Goal: Complete application form: Complete application form

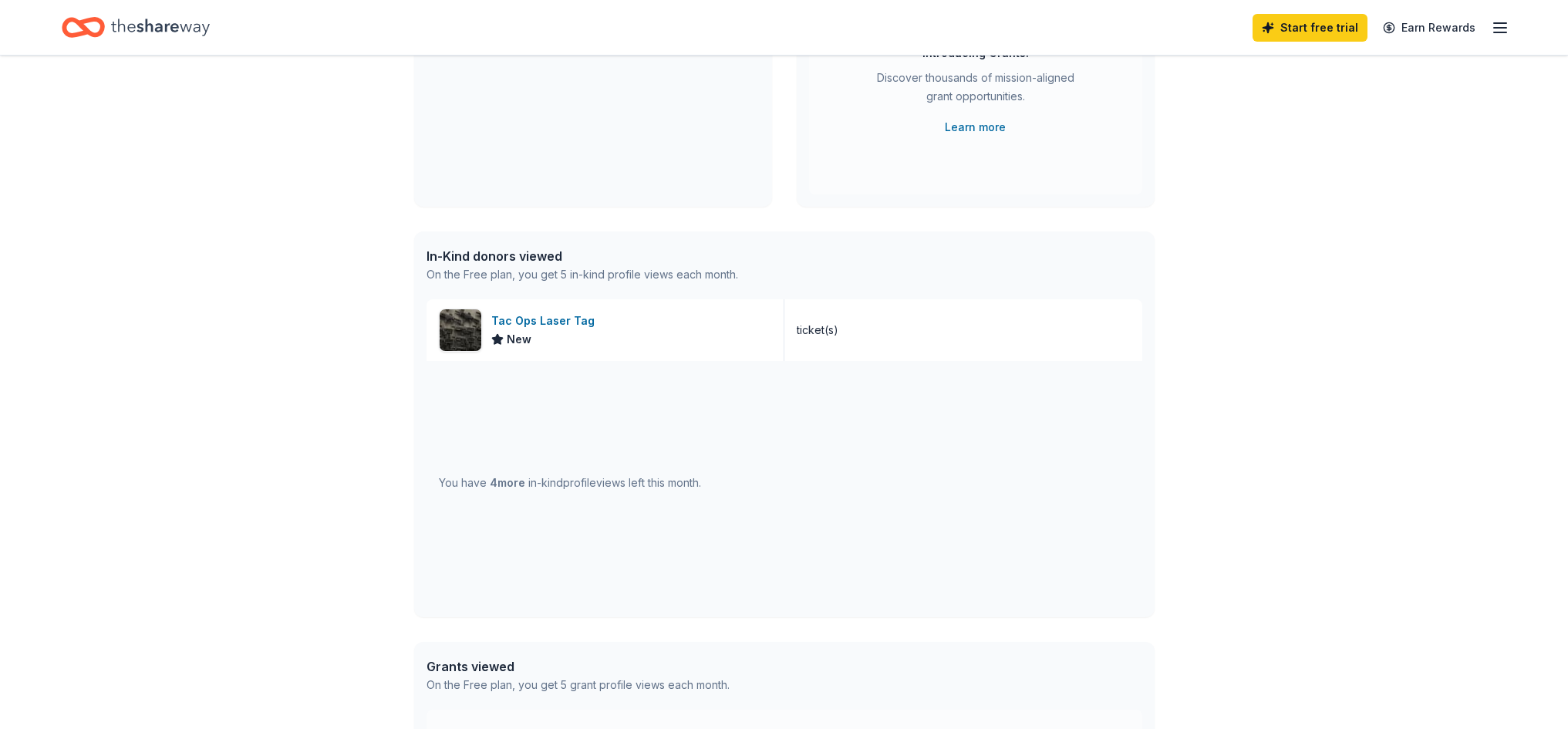
scroll to position [154, 0]
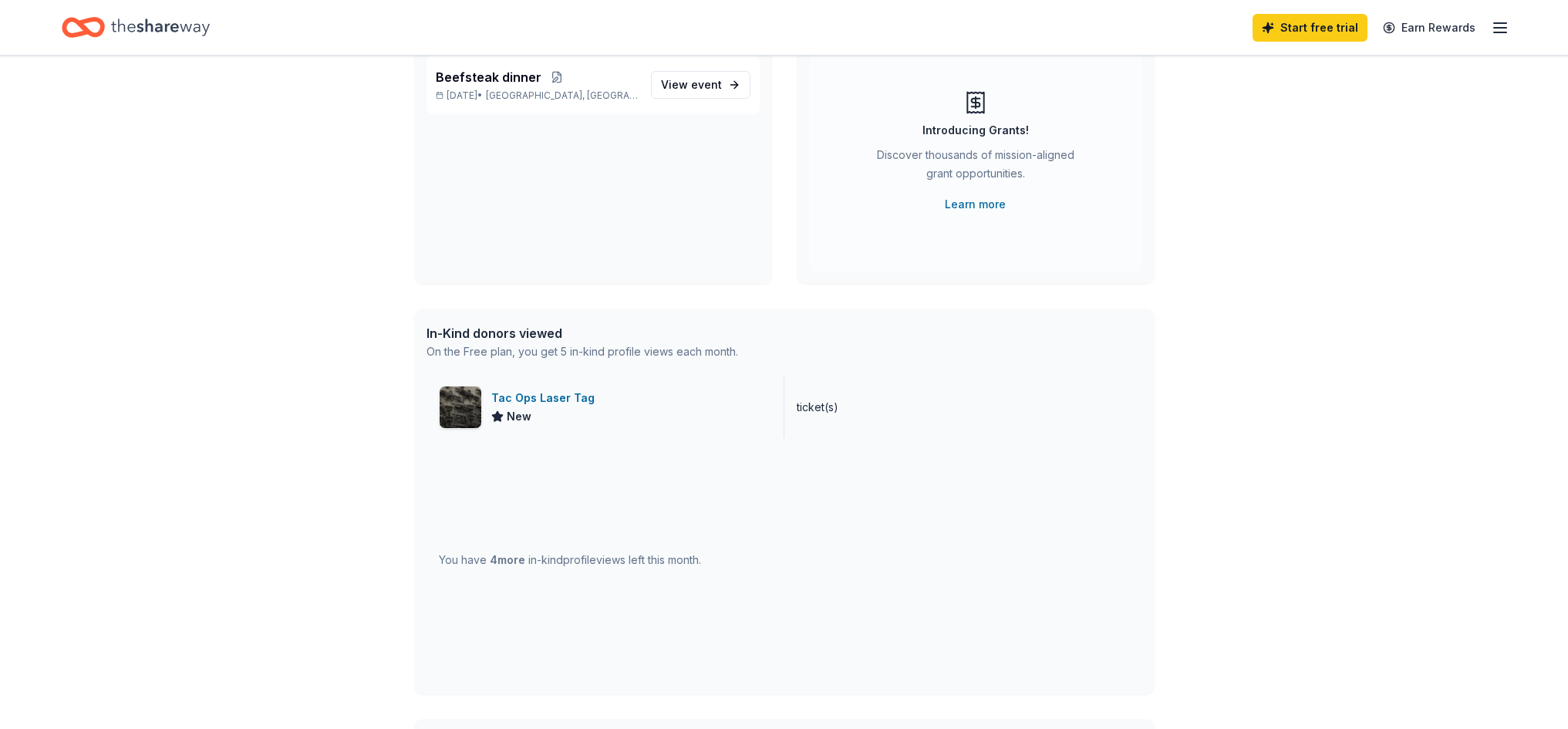
click at [546, 400] on div "Tac Ops Laser Tag" at bounding box center [546, 398] width 110 height 19
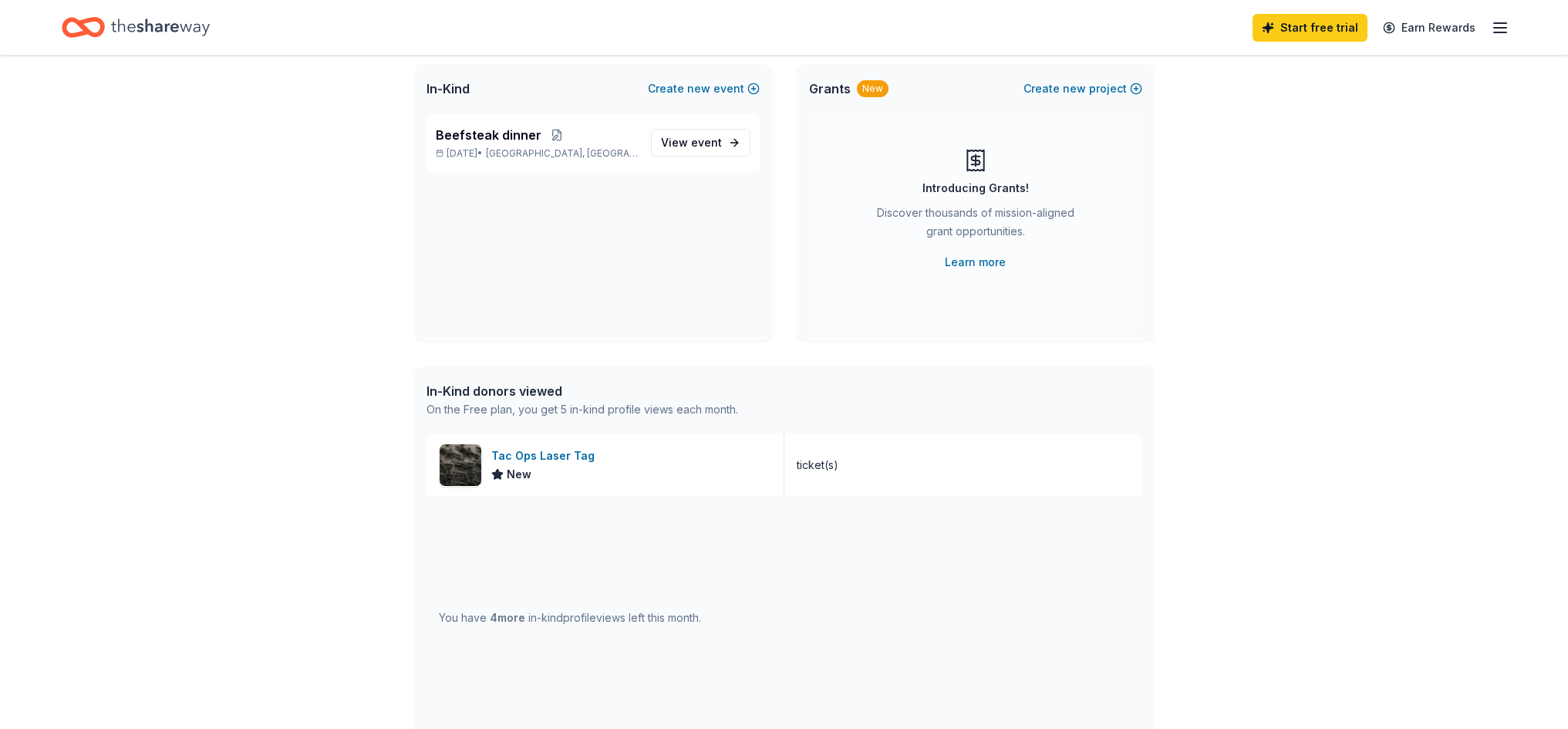
scroll to position [0, 0]
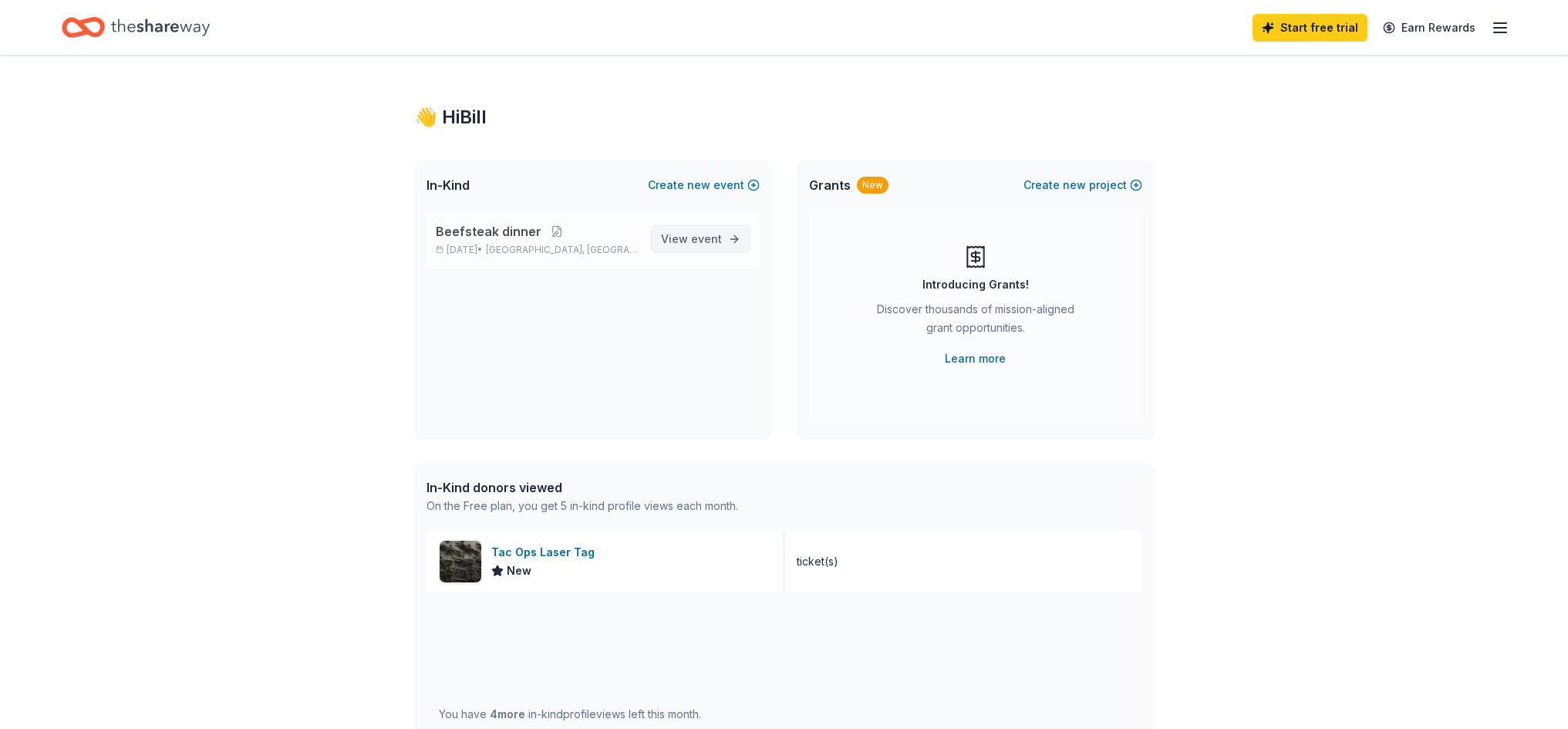
click at [699, 242] on span "event" at bounding box center [706, 238] width 31 height 13
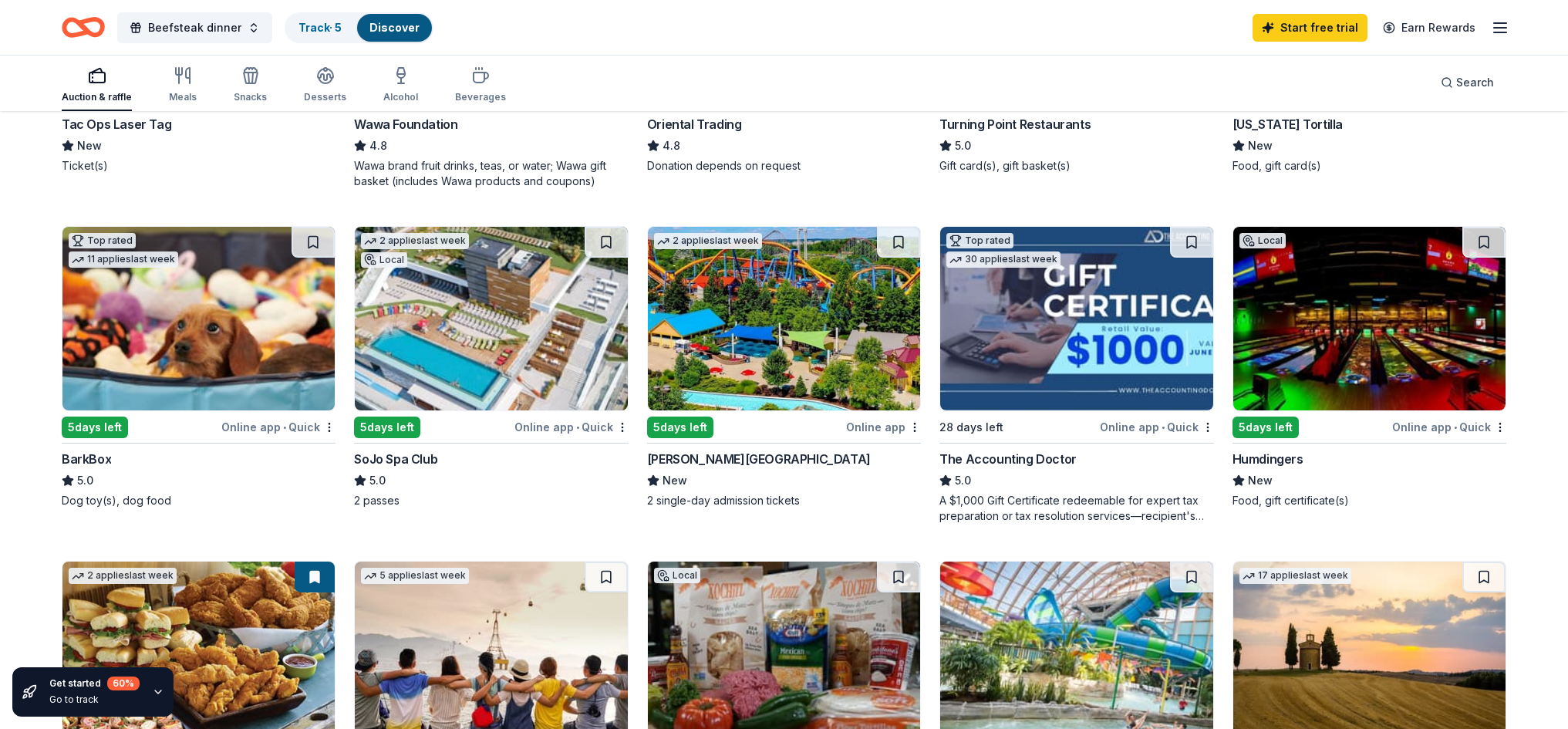
scroll to position [463, 0]
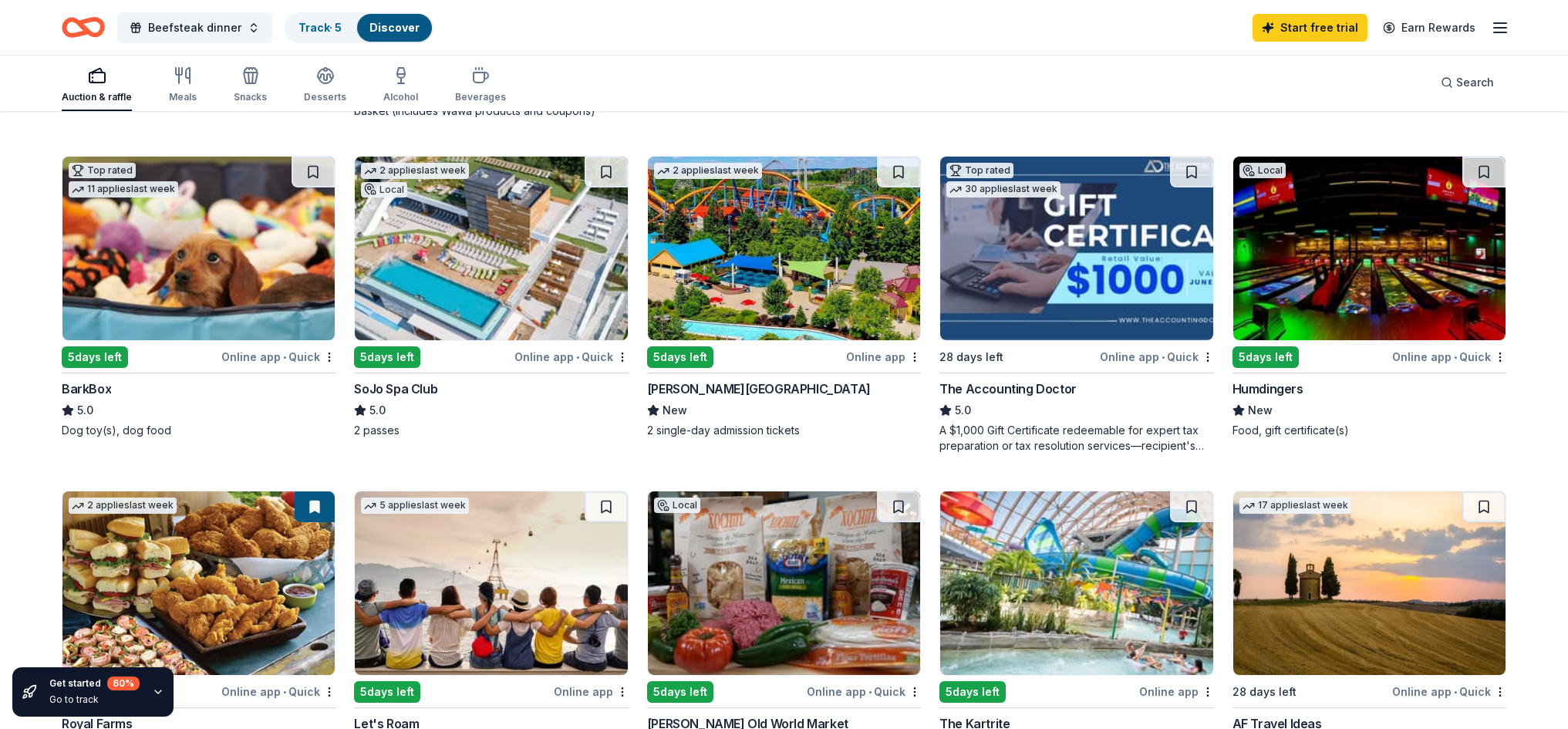
click at [501, 259] on img at bounding box center [491, 248] width 272 height 184
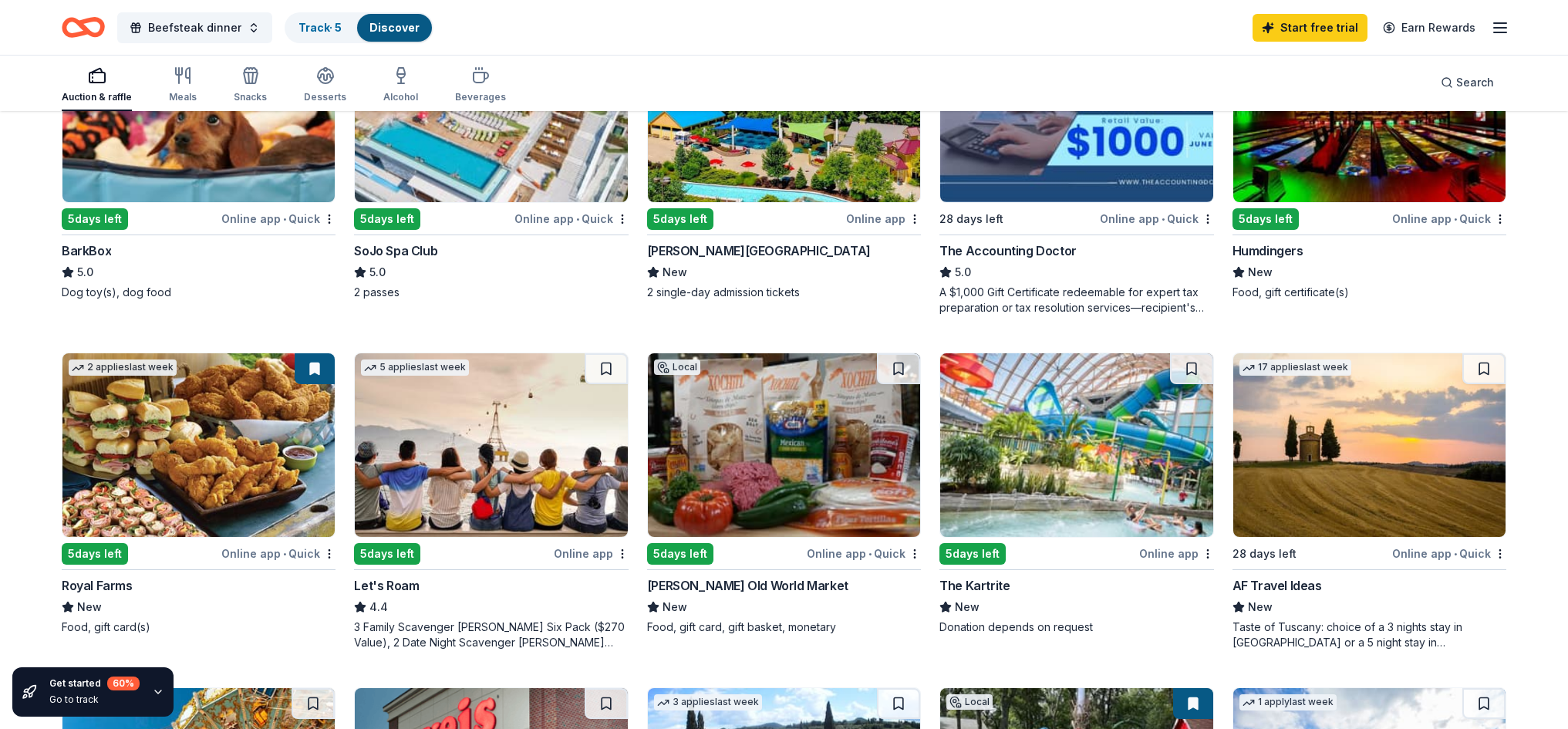
scroll to position [617, 0]
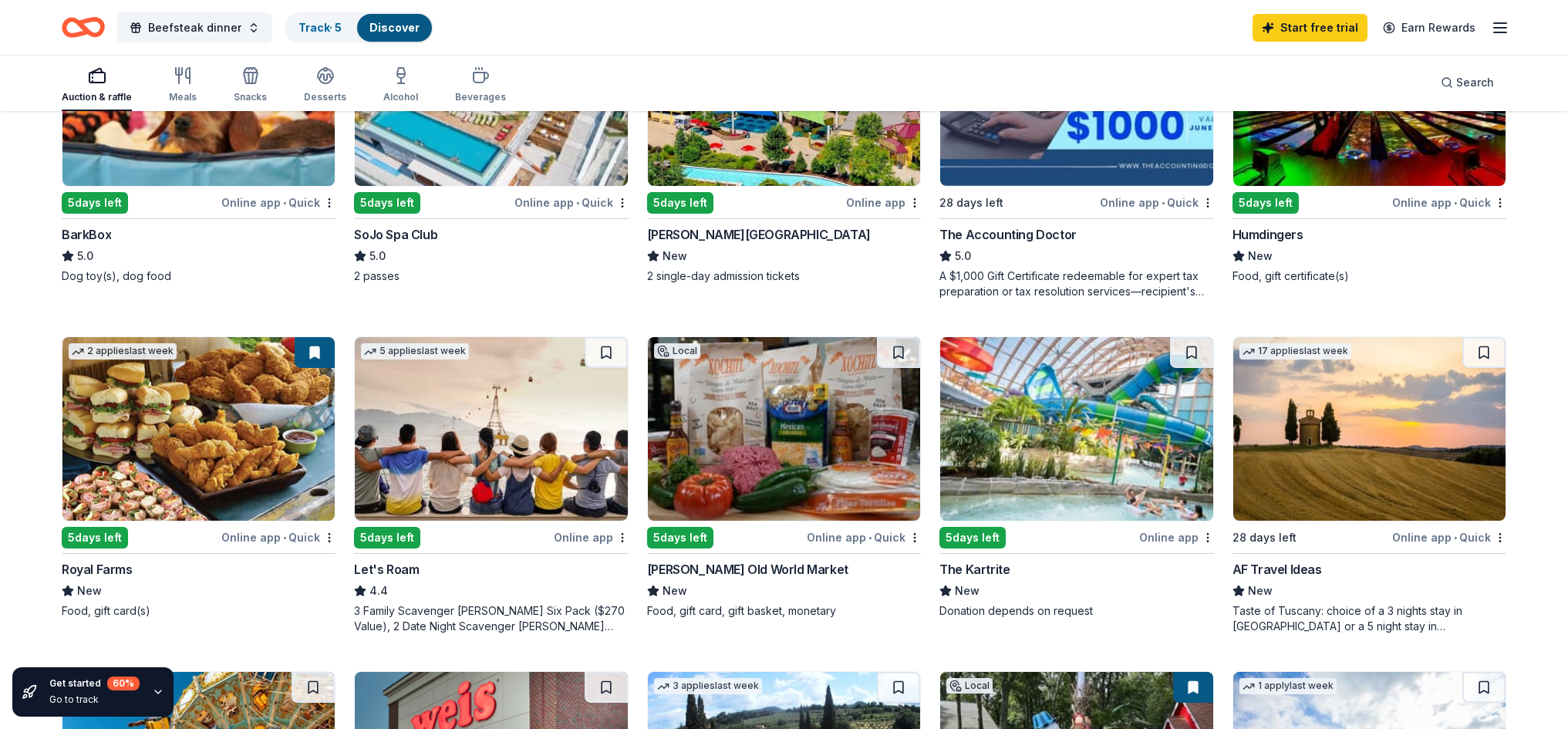
click at [1047, 399] on img at bounding box center [1076, 429] width 272 height 184
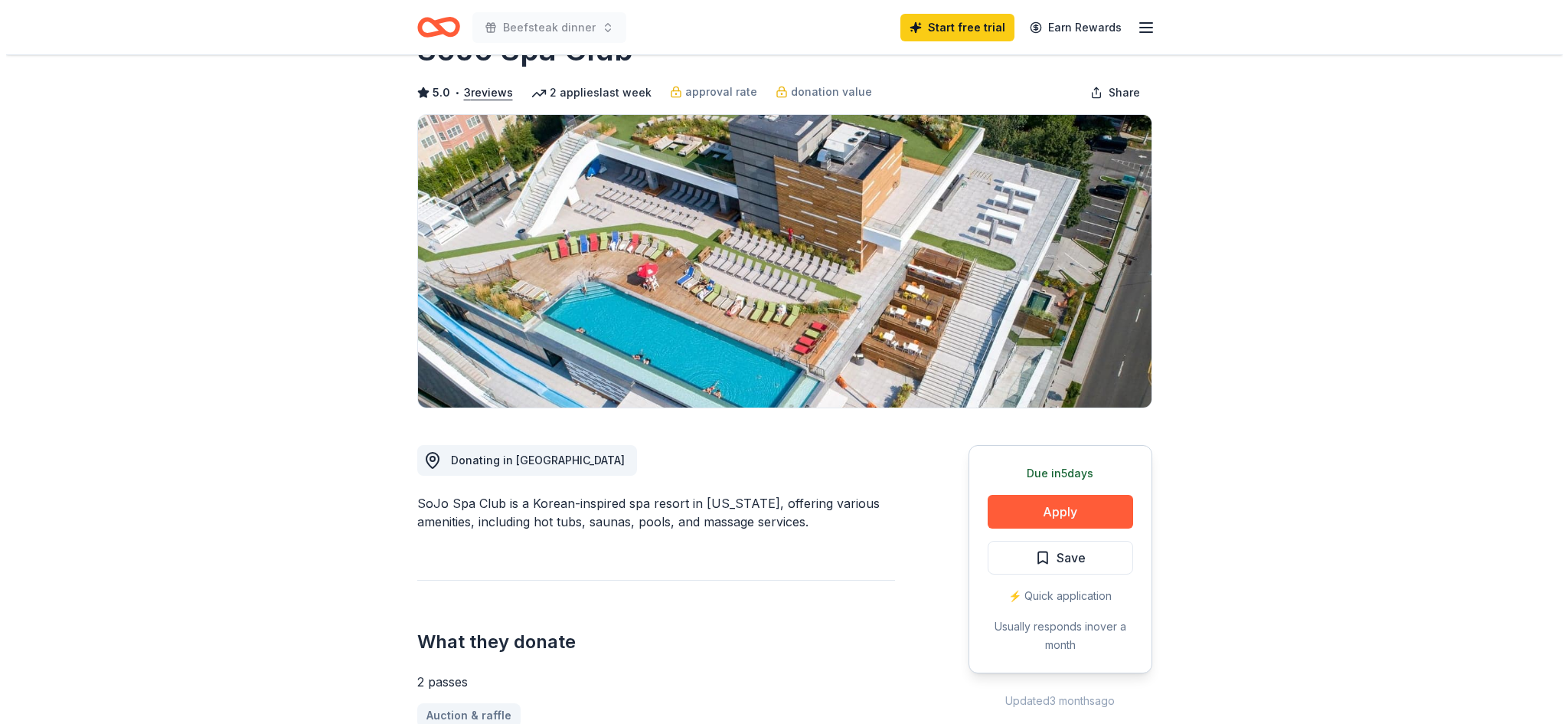
scroll to position [153, 0]
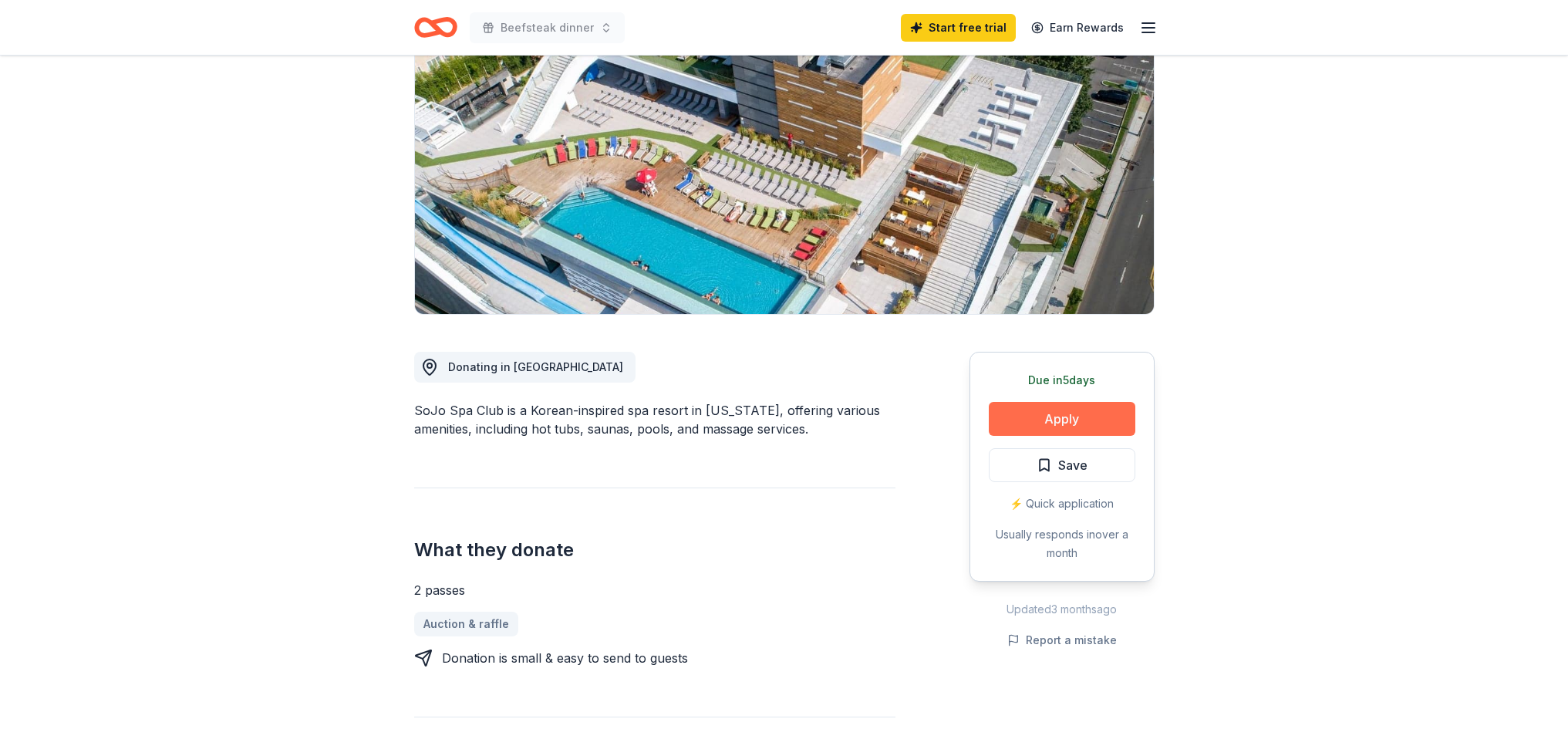
click at [1070, 411] on button "Apply" at bounding box center [1062, 418] width 146 height 34
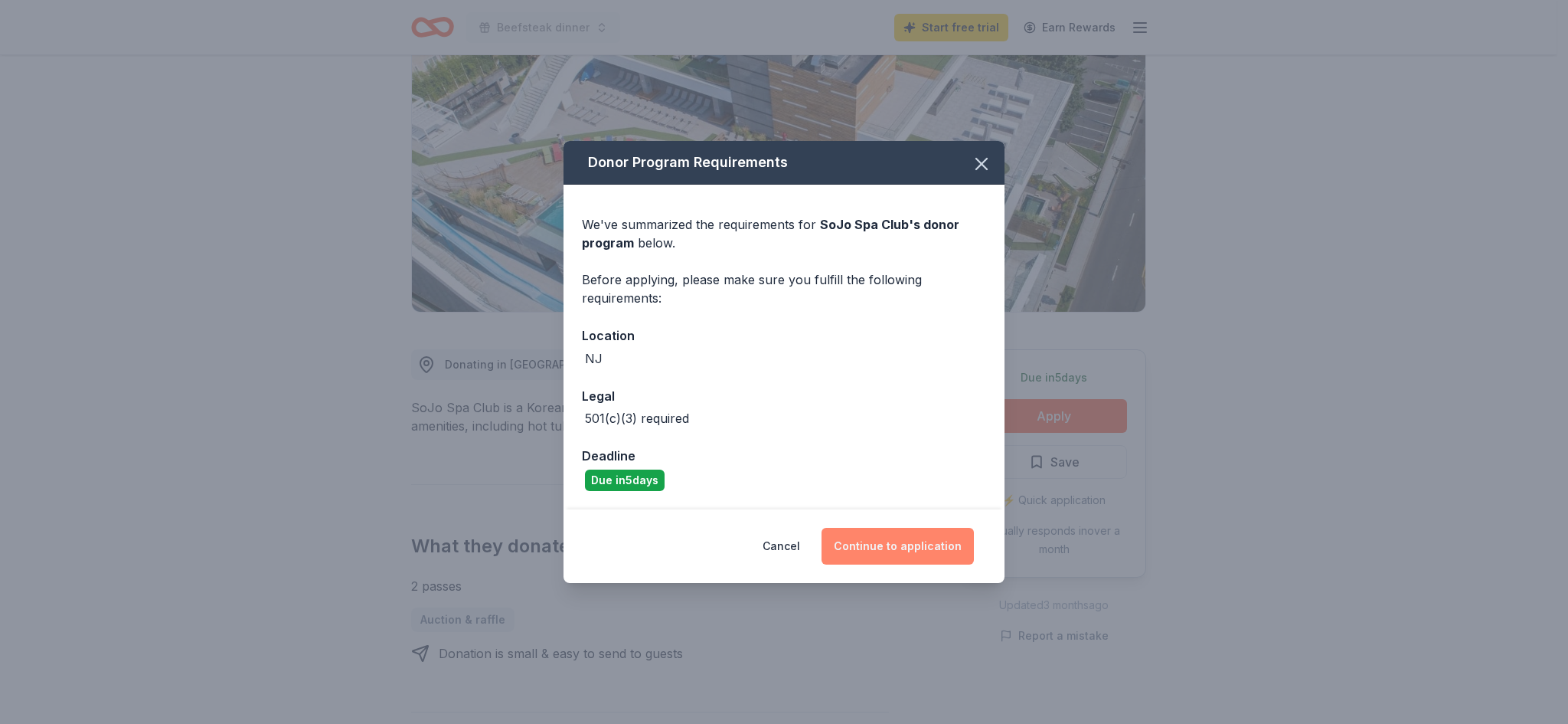
click at [917, 547] on button "Continue to application" at bounding box center [897, 545] width 152 height 36
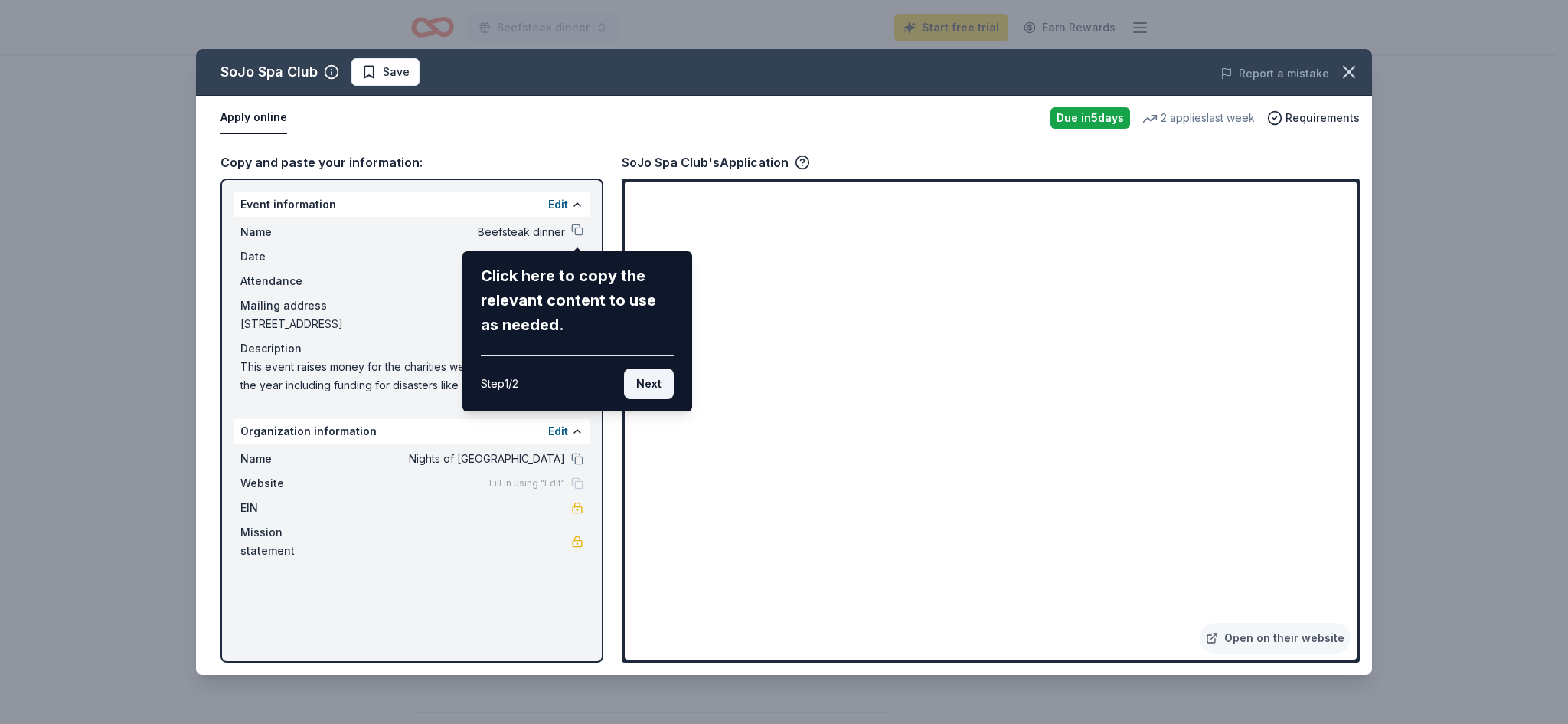
click at [650, 392] on button "Next" at bounding box center [648, 384] width 50 height 31
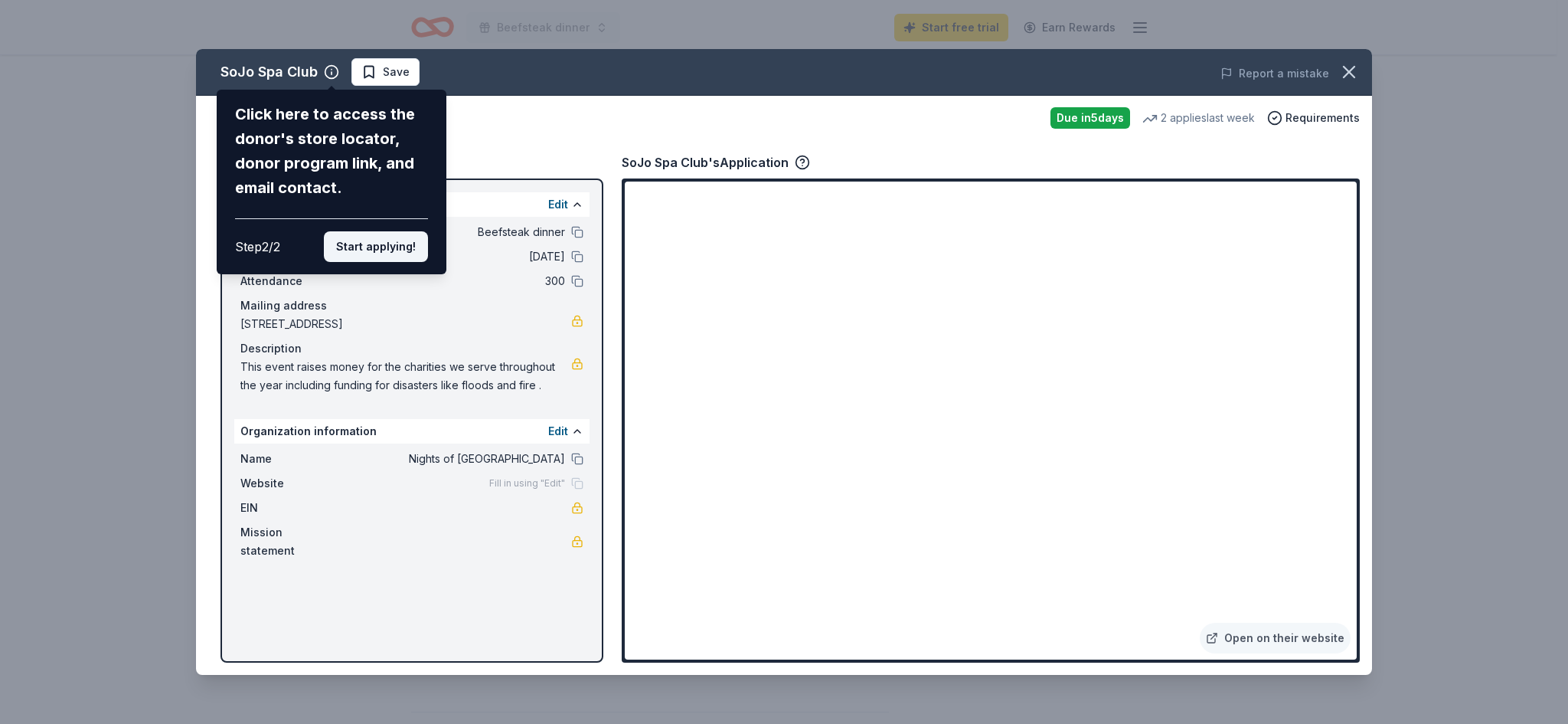
click at [398, 253] on button "Start applying!" at bounding box center [376, 246] width 105 height 31
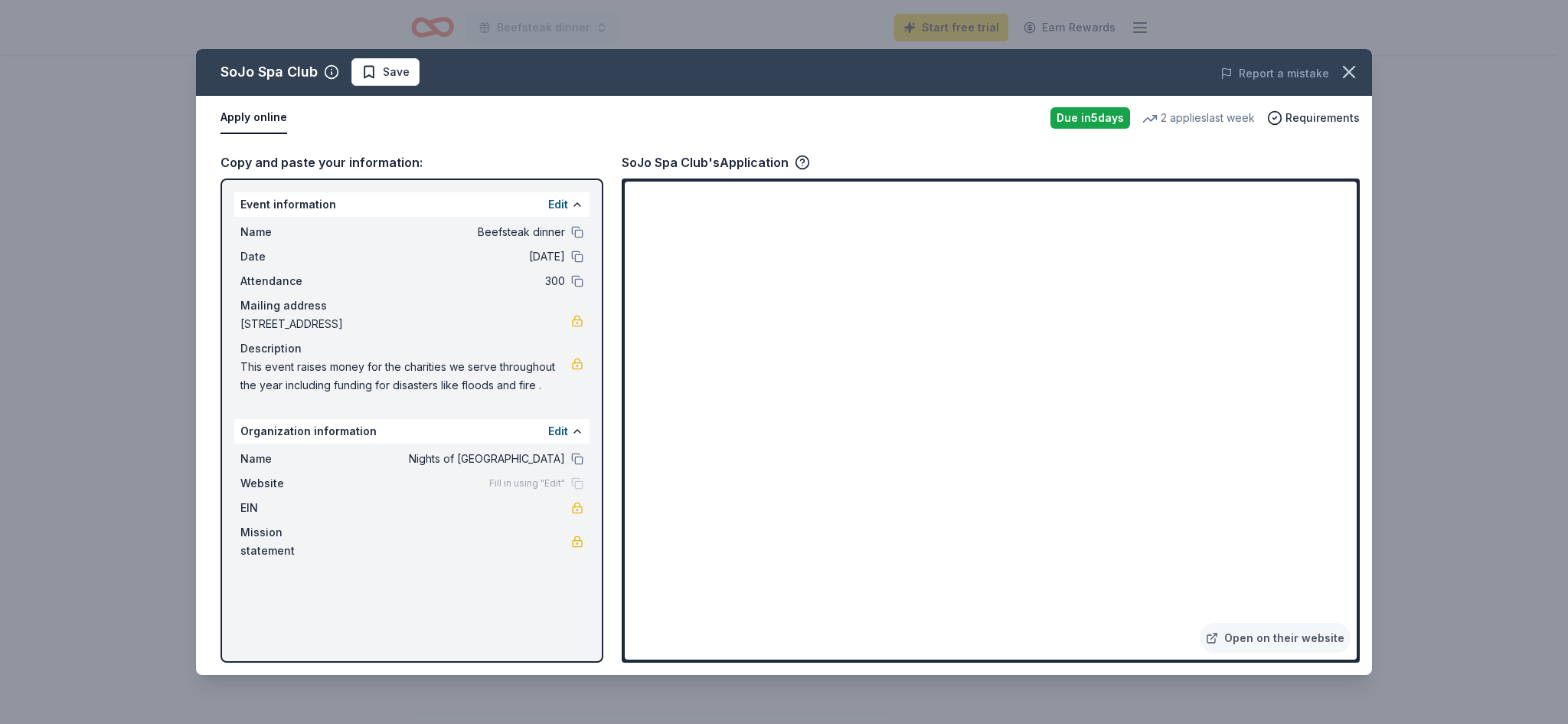
click at [229, 118] on button "Apply online" at bounding box center [253, 118] width 66 height 32
click at [1347, 76] on icon "button" at bounding box center [1349, 72] width 21 height 21
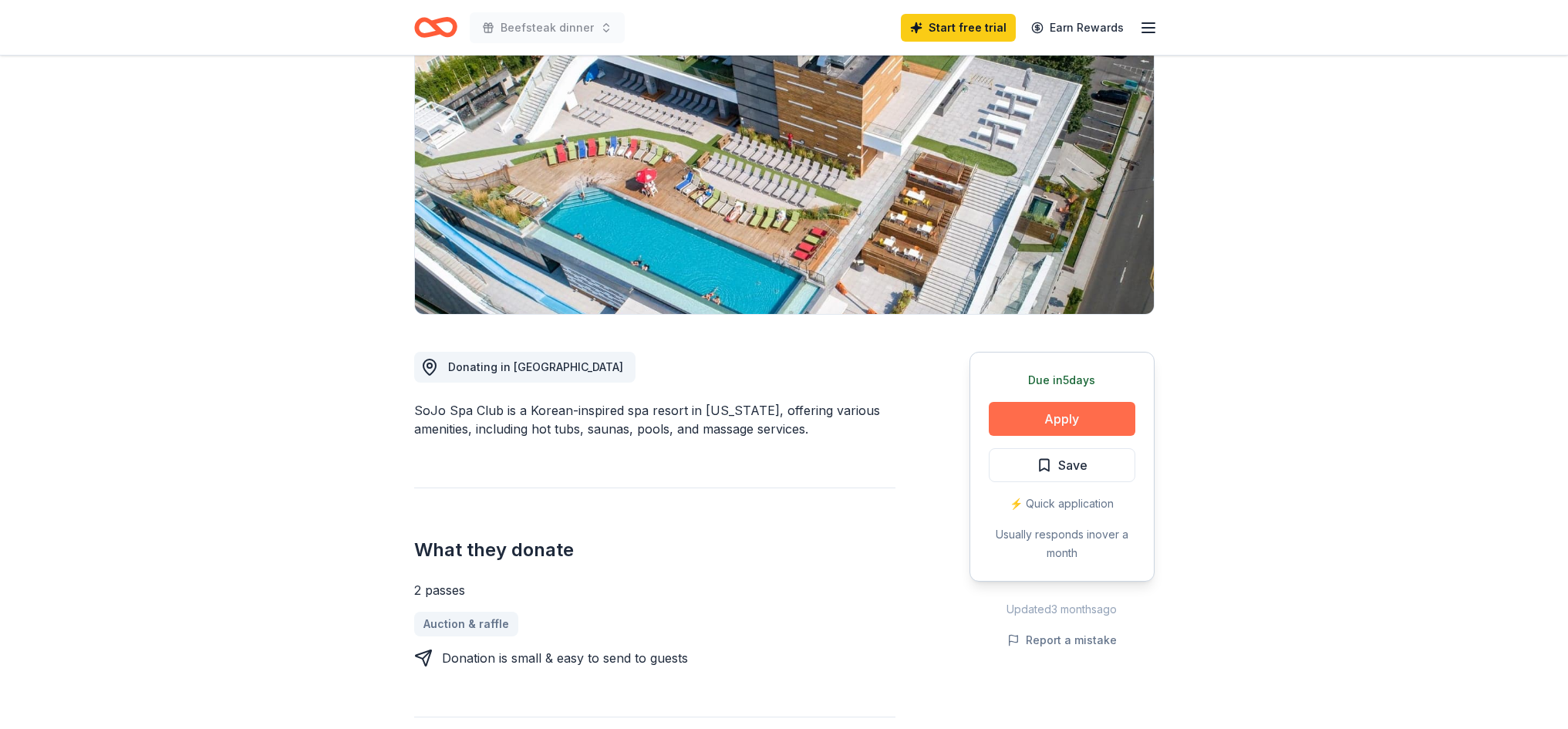
click at [1043, 412] on button "Apply" at bounding box center [1062, 418] width 146 height 34
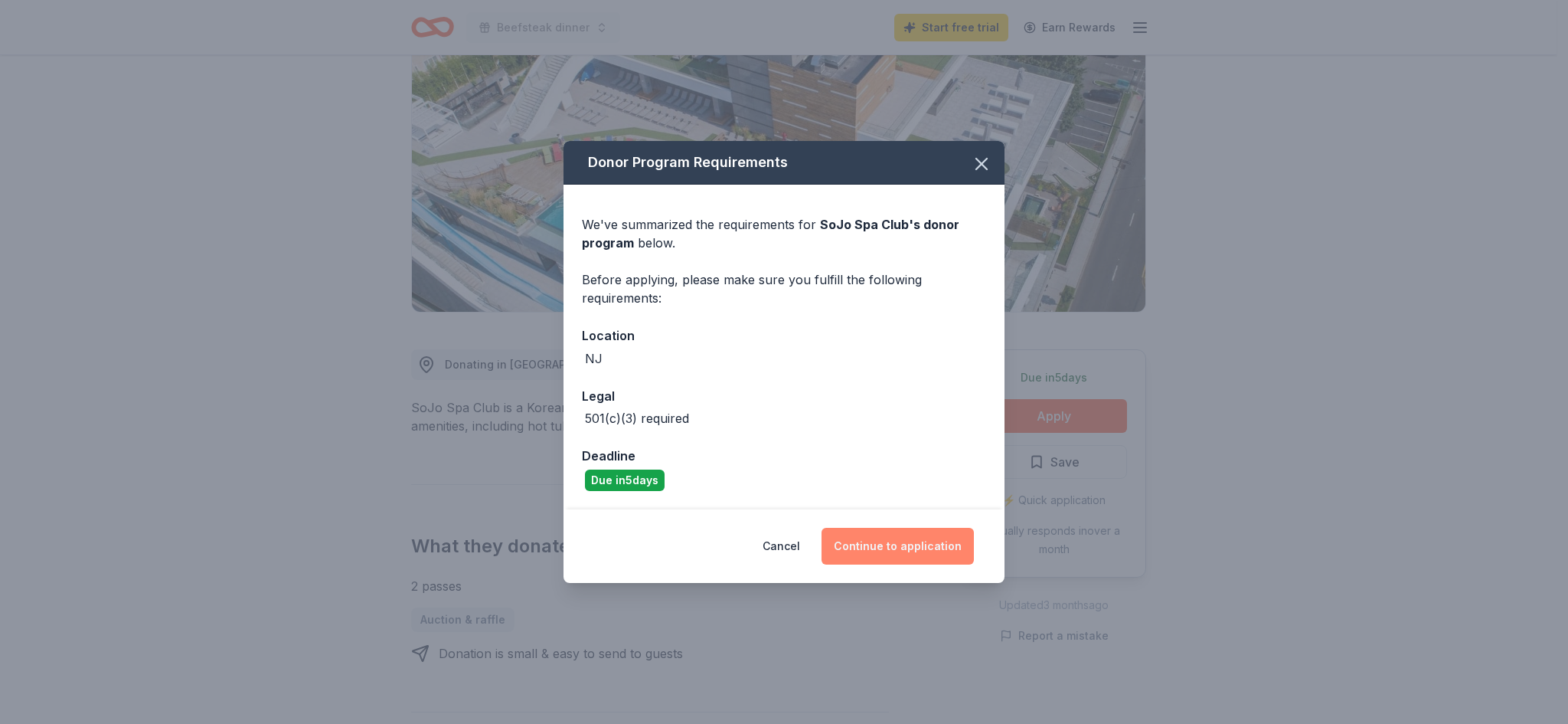
click at [881, 550] on button "Continue to application" at bounding box center [897, 545] width 152 height 36
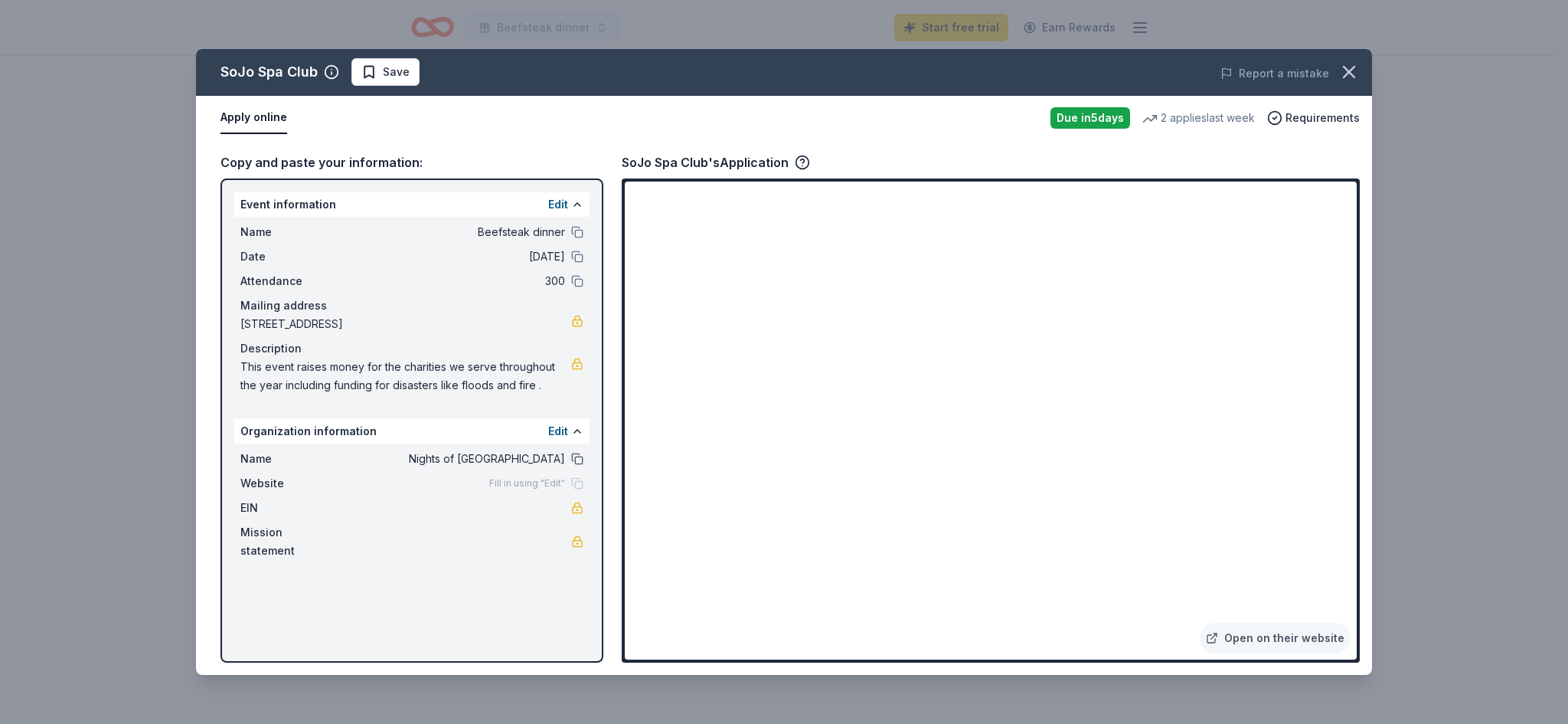
click at [578, 460] on button at bounding box center [578, 459] width 12 height 12
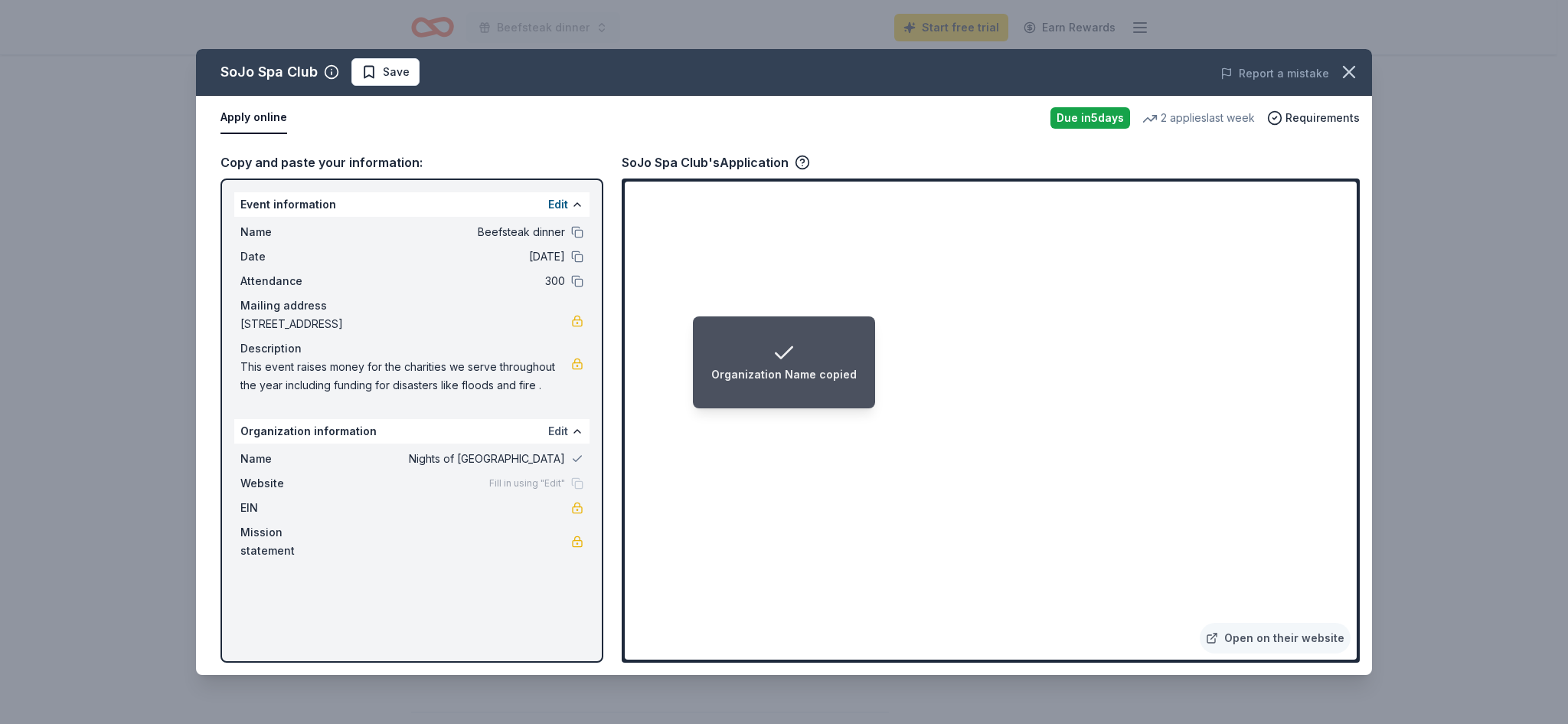
click at [562, 431] on button "Edit" at bounding box center [558, 431] width 19 height 19
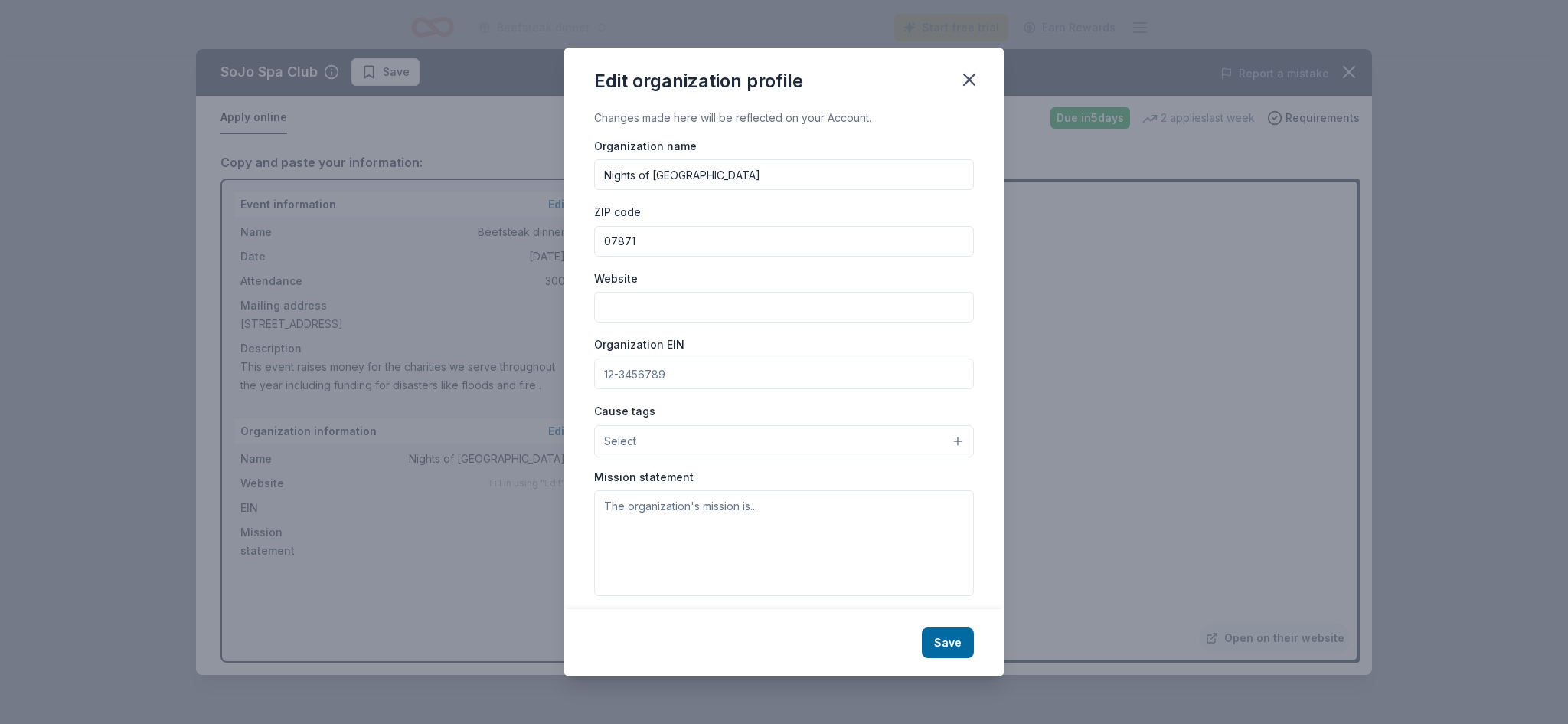
click at [602, 173] on input "Nights of Columbus" at bounding box center [784, 175] width 380 height 31
click at [710, 175] on input "Nights of Columbus" at bounding box center [784, 175] width 380 height 31
drag, startPoint x: 718, startPoint y: 173, endPoint x: 584, endPoint y: 158, distance: 134.8
click at [584, 158] on div "Changes made here will be reflected on your Account. Organization name Nights o…" at bounding box center [784, 359] width 441 height 501
paste input "Knights of Columbus Marquette Council 588"
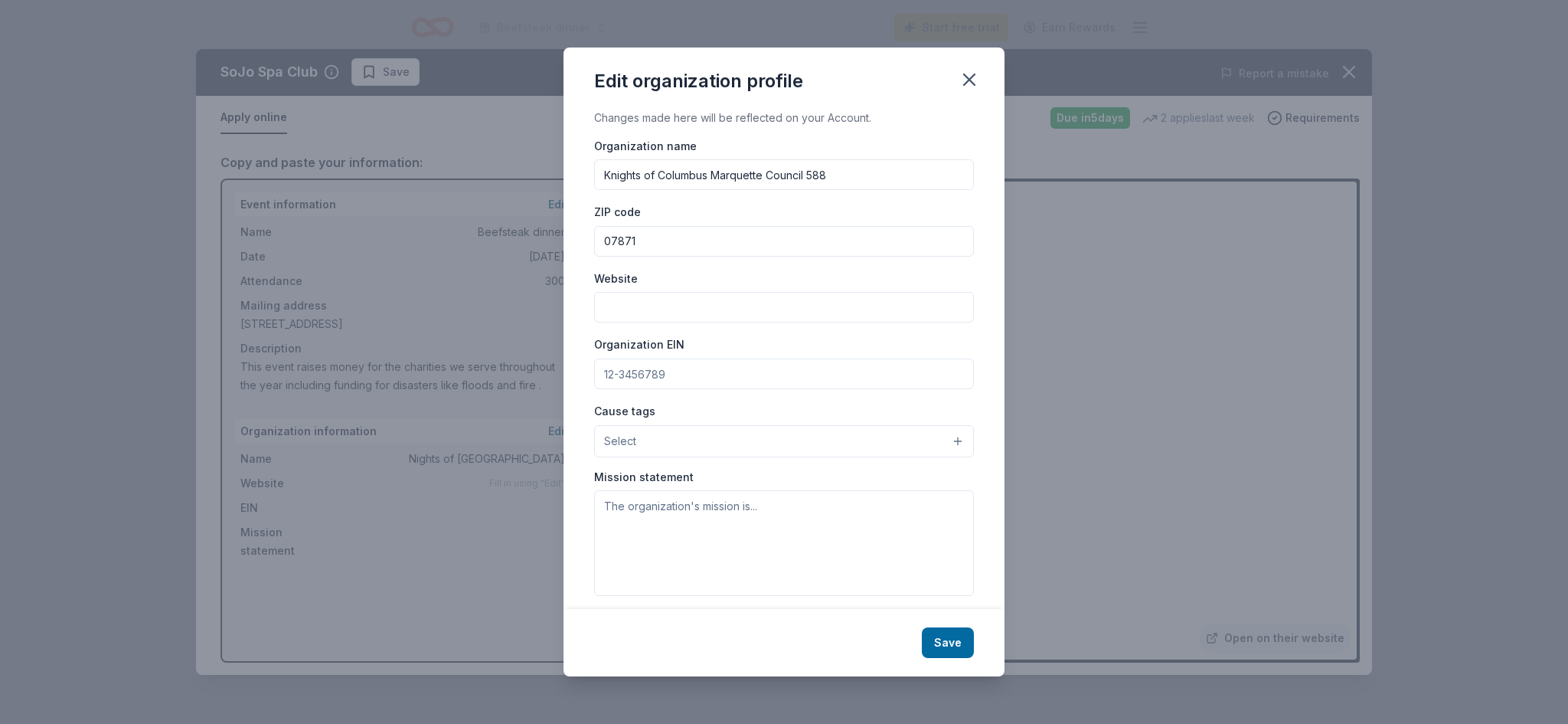
type input "Knights of Columbus Marquette Council 588"
click at [659, 513] on textarea at bounding box center [784, 542] width 380 height 105
paste textarea "The Marquette Council was chartered on [DATE] and became the nation's 588th cou…"
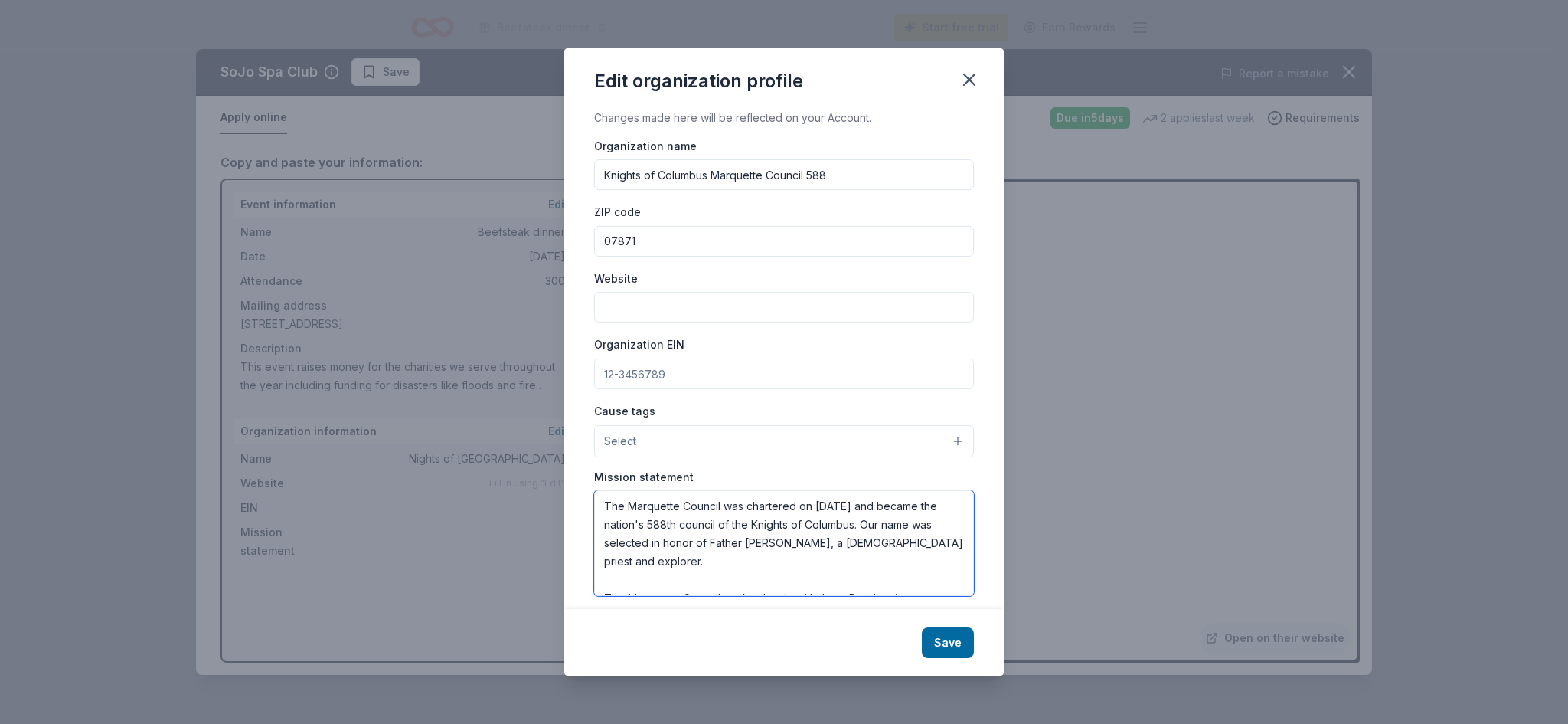
scroll to position [138, 0]
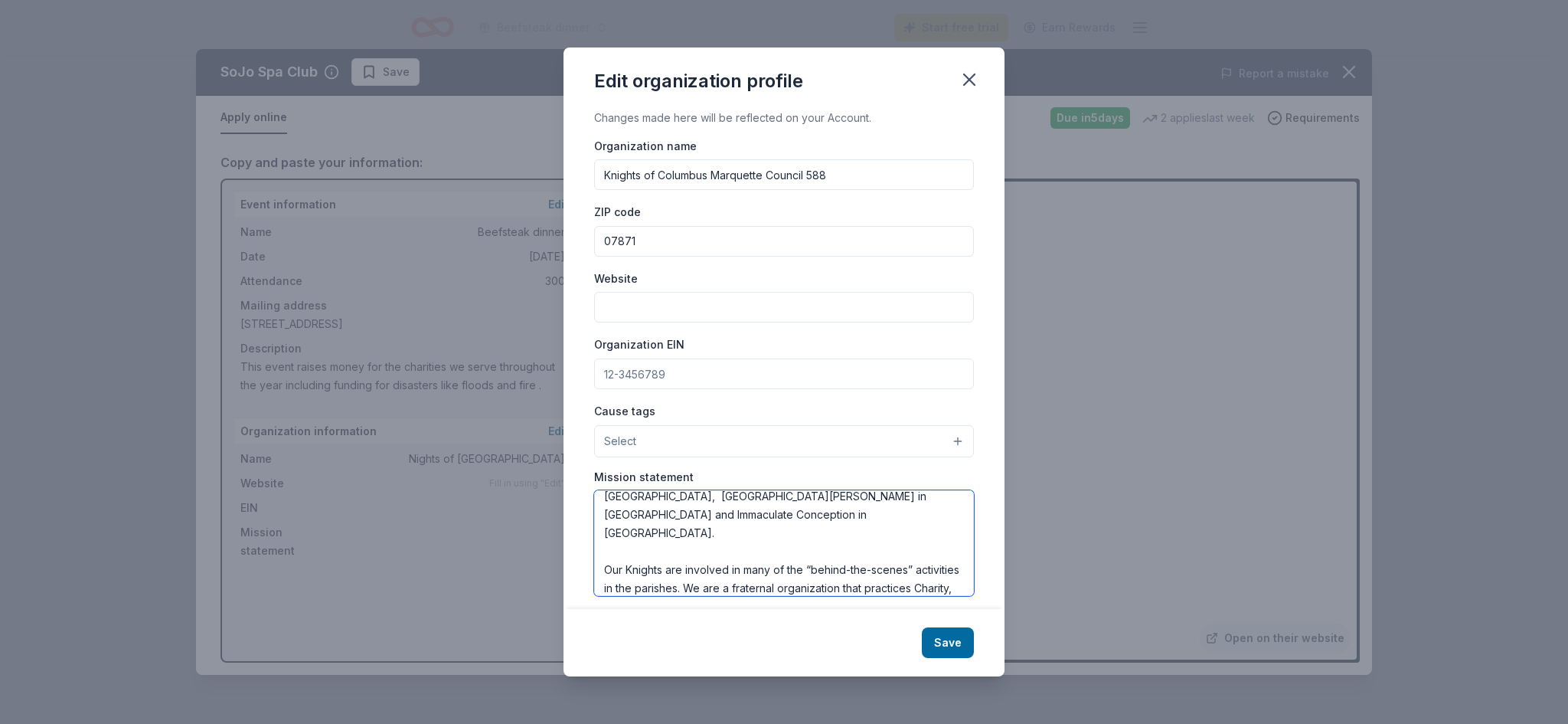
type textarea "The Marquette Council was chartered on [DATE] and became the nation's 588th cou…"
click at [872, 446] on button "Select" at bounding box center [784, 441] width 380 height 32
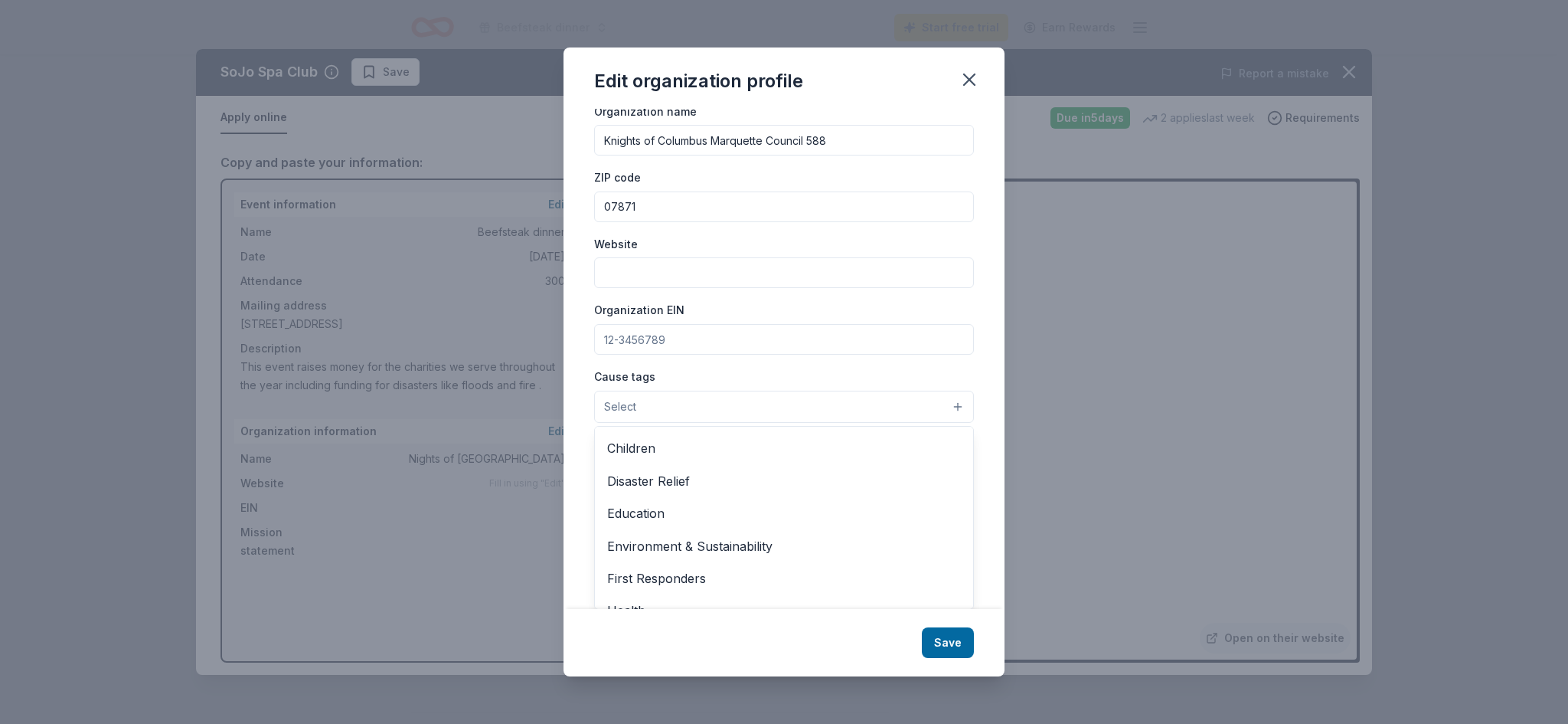
scroll to position [0, 0]
click at [968, 359] on div "Changes made here will be reflected on your Account. Organization name Knights …" at bounding box center [784, 359] width 441 height 501
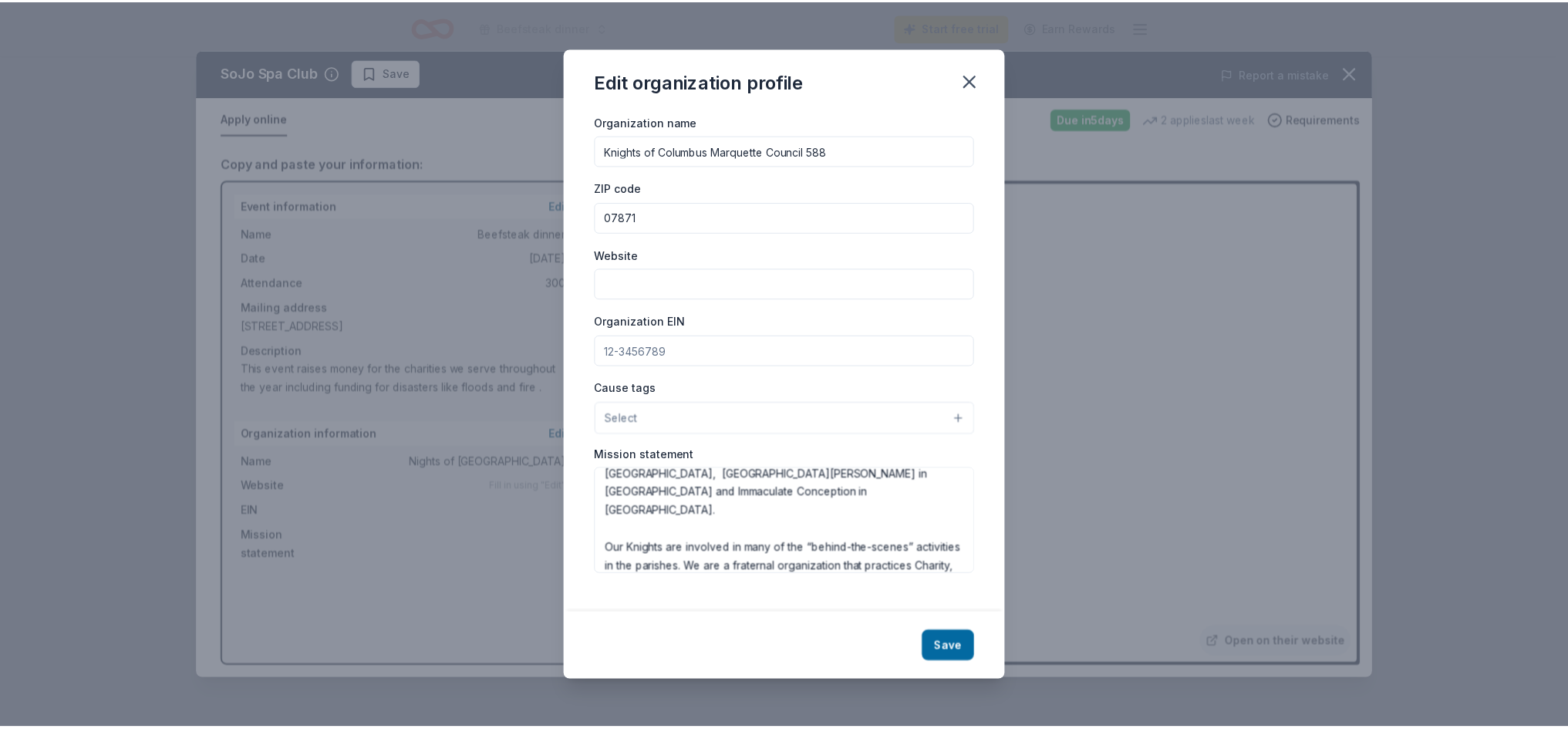
scroll to position [12, 0]
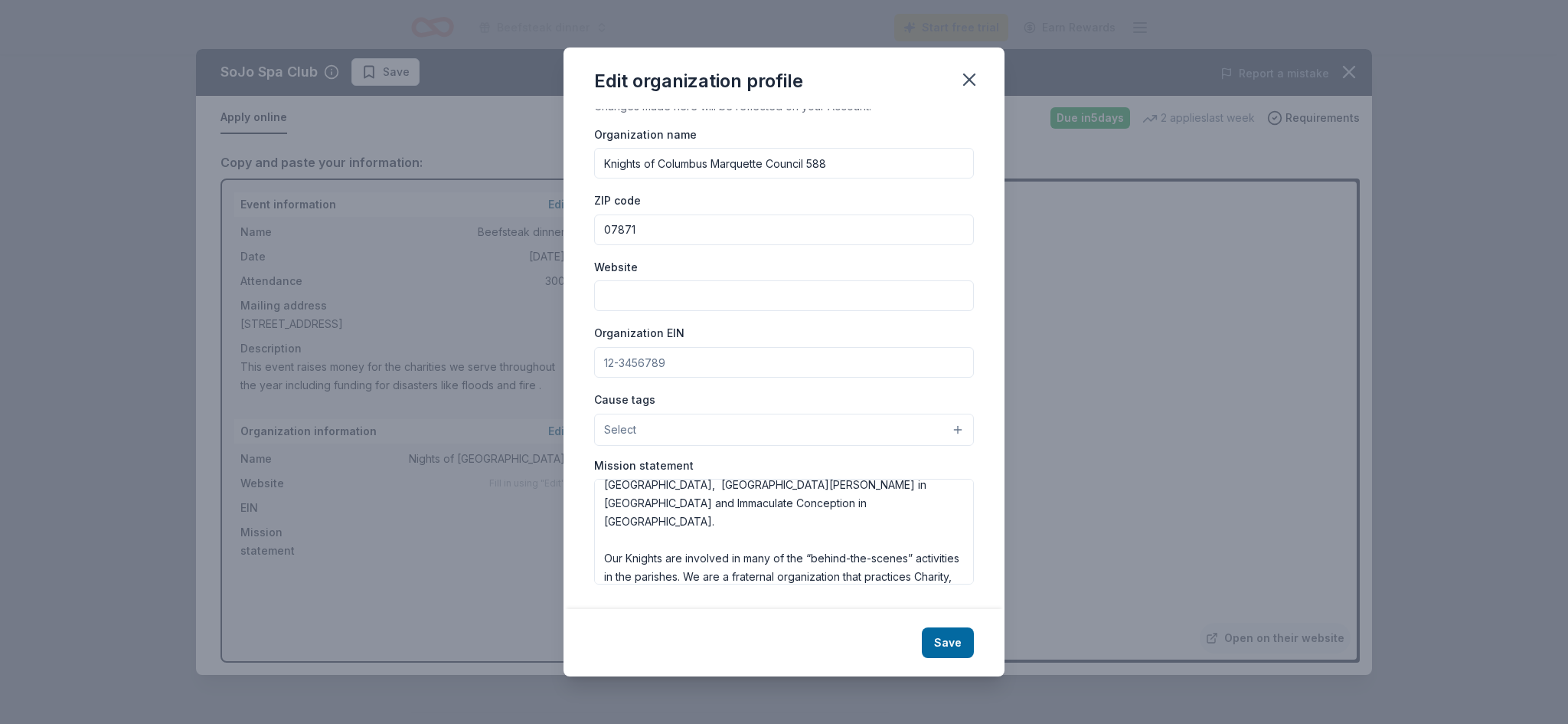
click at [760, 301] on input "Website" at bounding box center [784, 295] width 380 height 31
paste input "[URL][DOMAIN_NAME]"
type input "[URL][DOMAIN_NAME]"
click at [942, 648] on button "Save" at bounding box center [948, 642] width 52 height 31
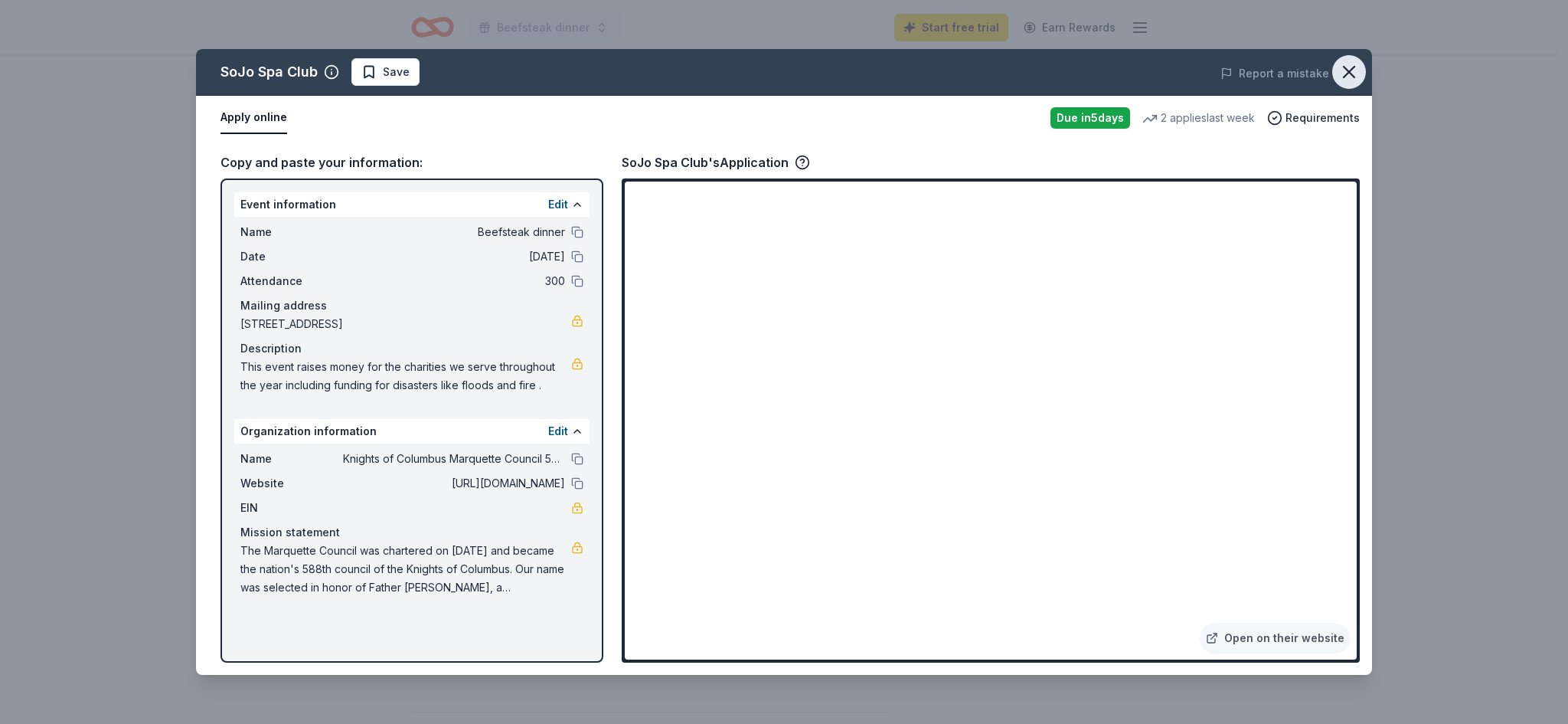
click at [1349, 73] on icon "button" at bounding box center [1349, 72] width 11 height 11
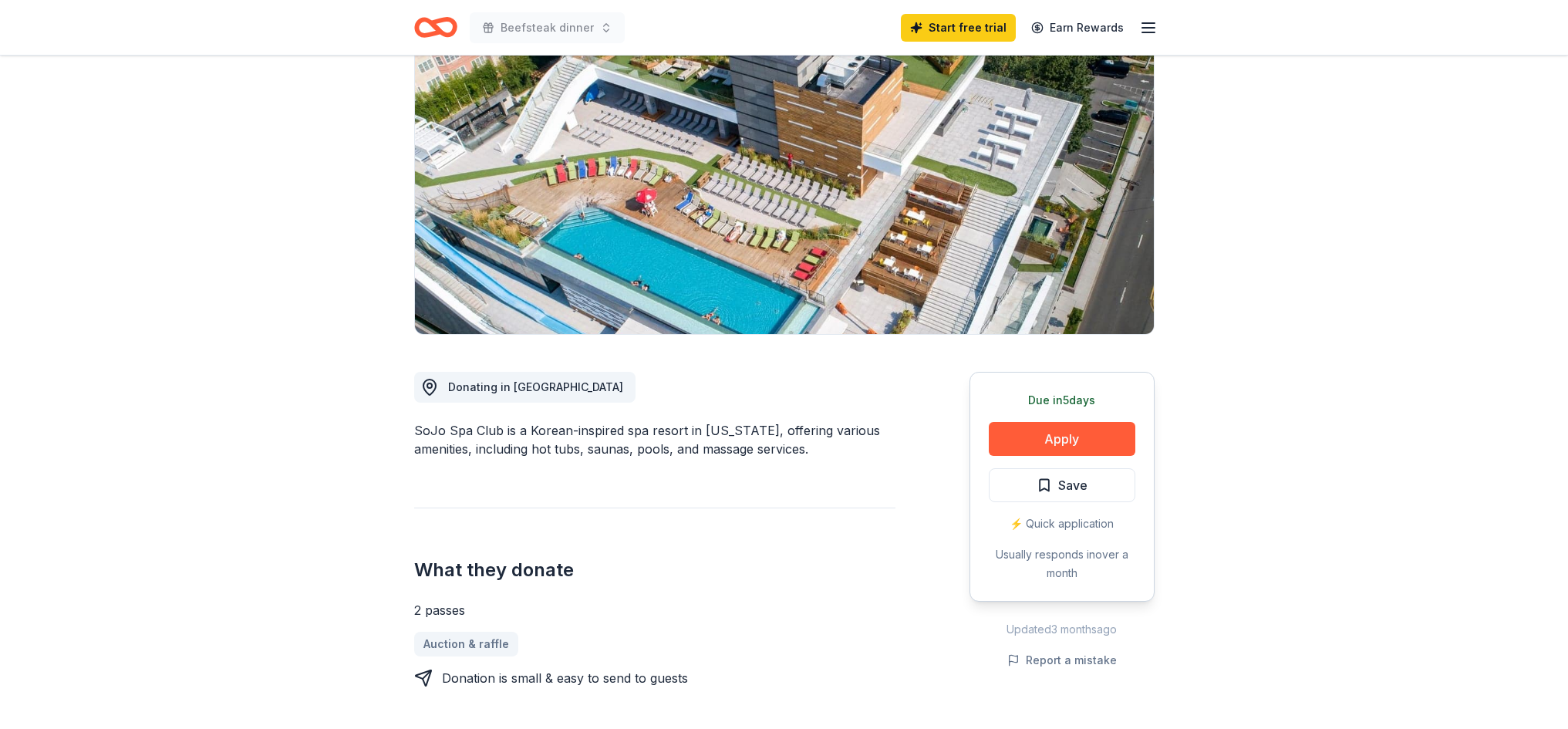
scroll to position [0, 0]
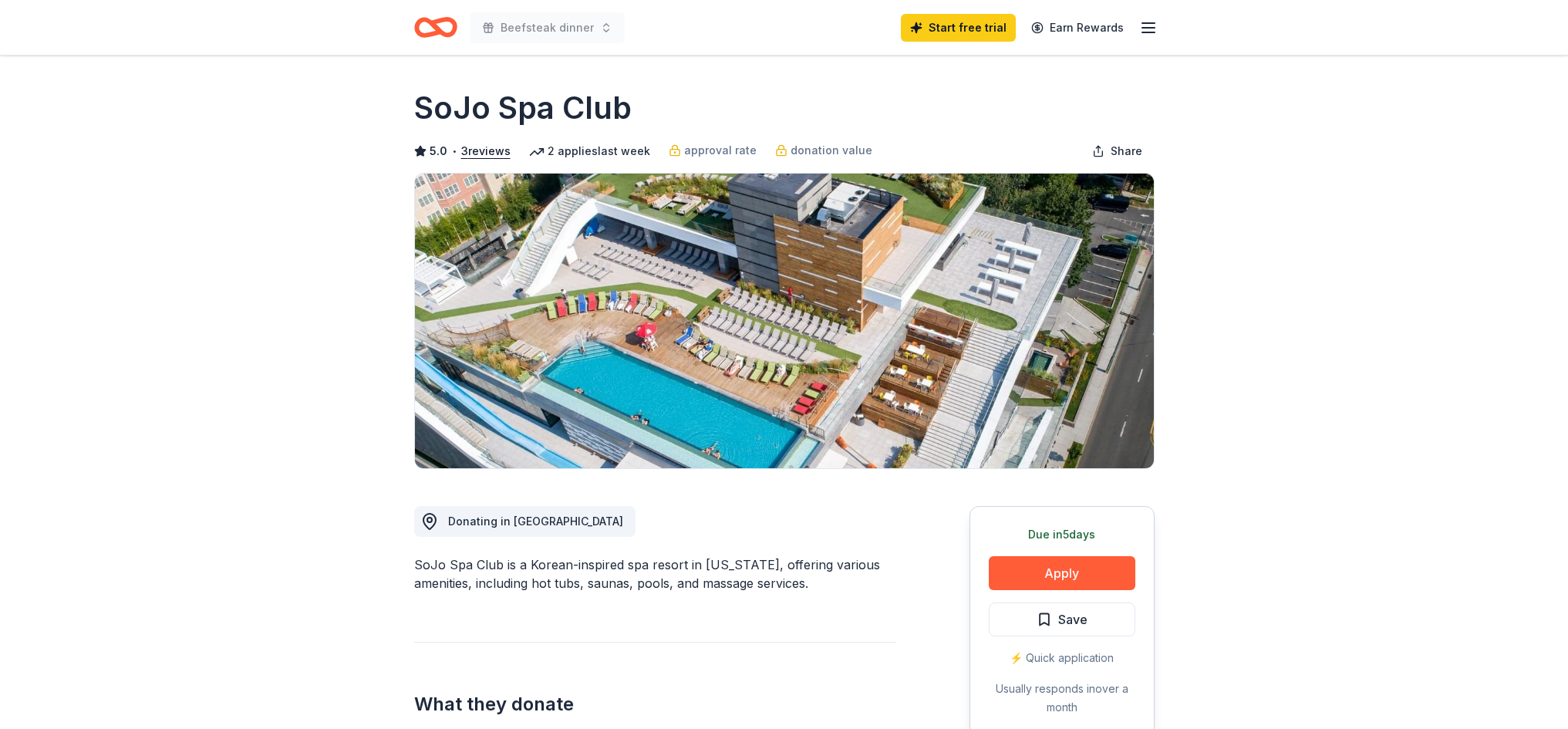
drag, startPoint x: 412, startPoint y: 106, endPoint x: 579, endPoint y: 106, distance: 167.0
click at [624, 104] on h1 "SoJo Spa Club" at bounding box center [523, 108] width 218 height 43
drag, startPoint x: 631, startPoint y: 109, endPoint x: 556, endPoint y: 111, distance: 75.0
click at [556, 111] on h1 "SoJo Spa Club" at bounding box center [523, 108] width 218 height 43
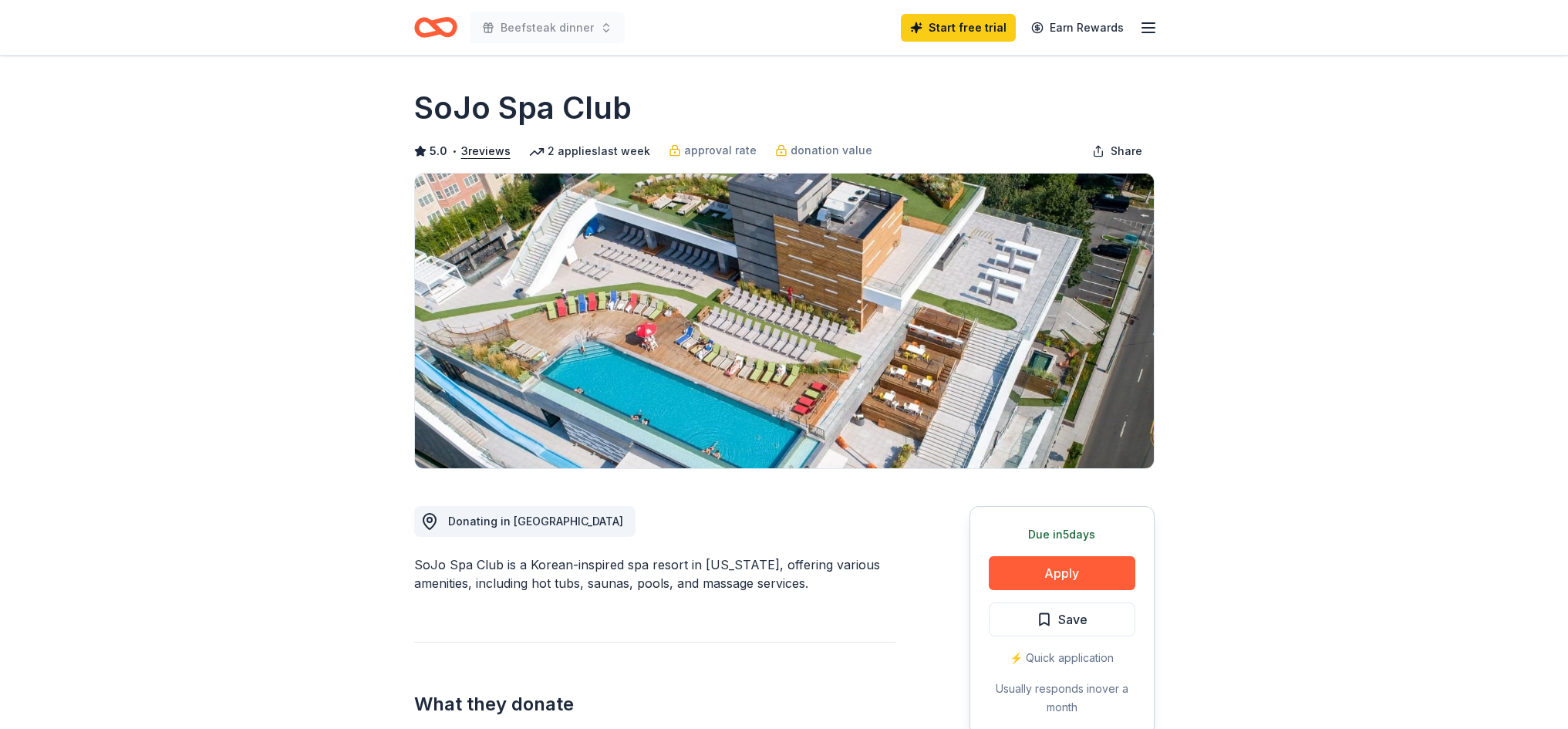
click at [556, 111] on h1 "SoJo Spa Club" at bounding box center [523, 108] width 218 height 43
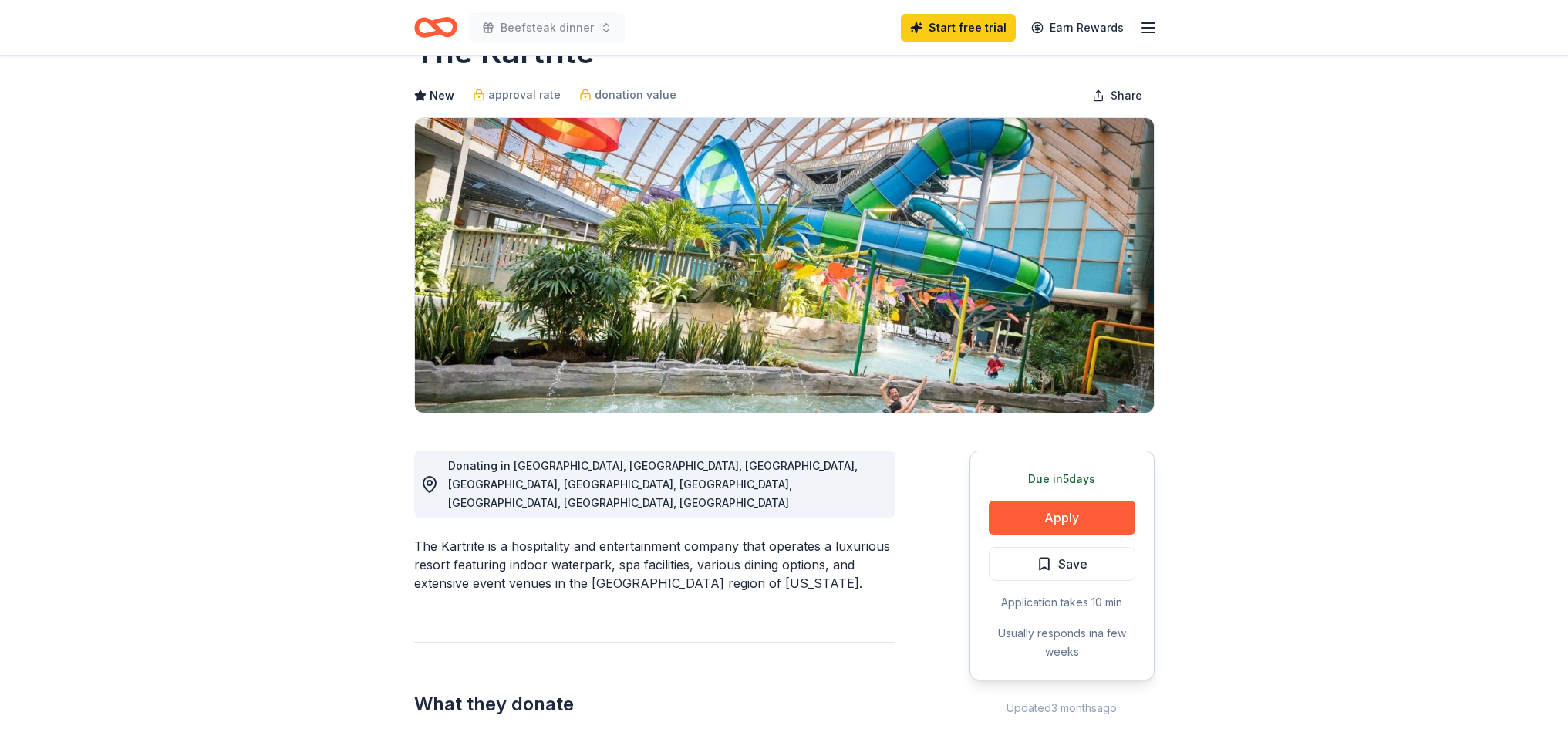
scroll to position [77, 0]
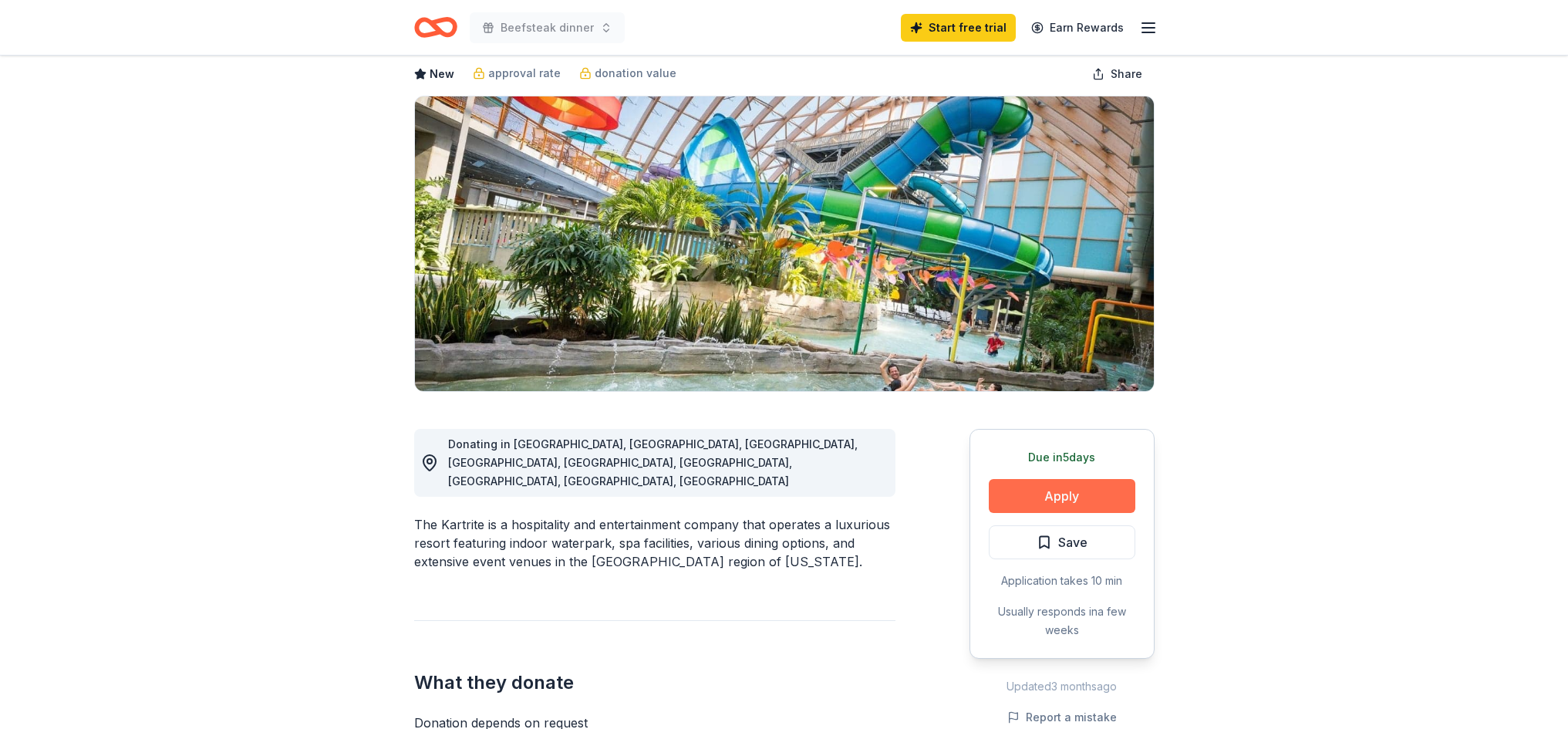
click at [1040, 492] on button "Apply" at bounding box center [1062, 496] width 146 height 34
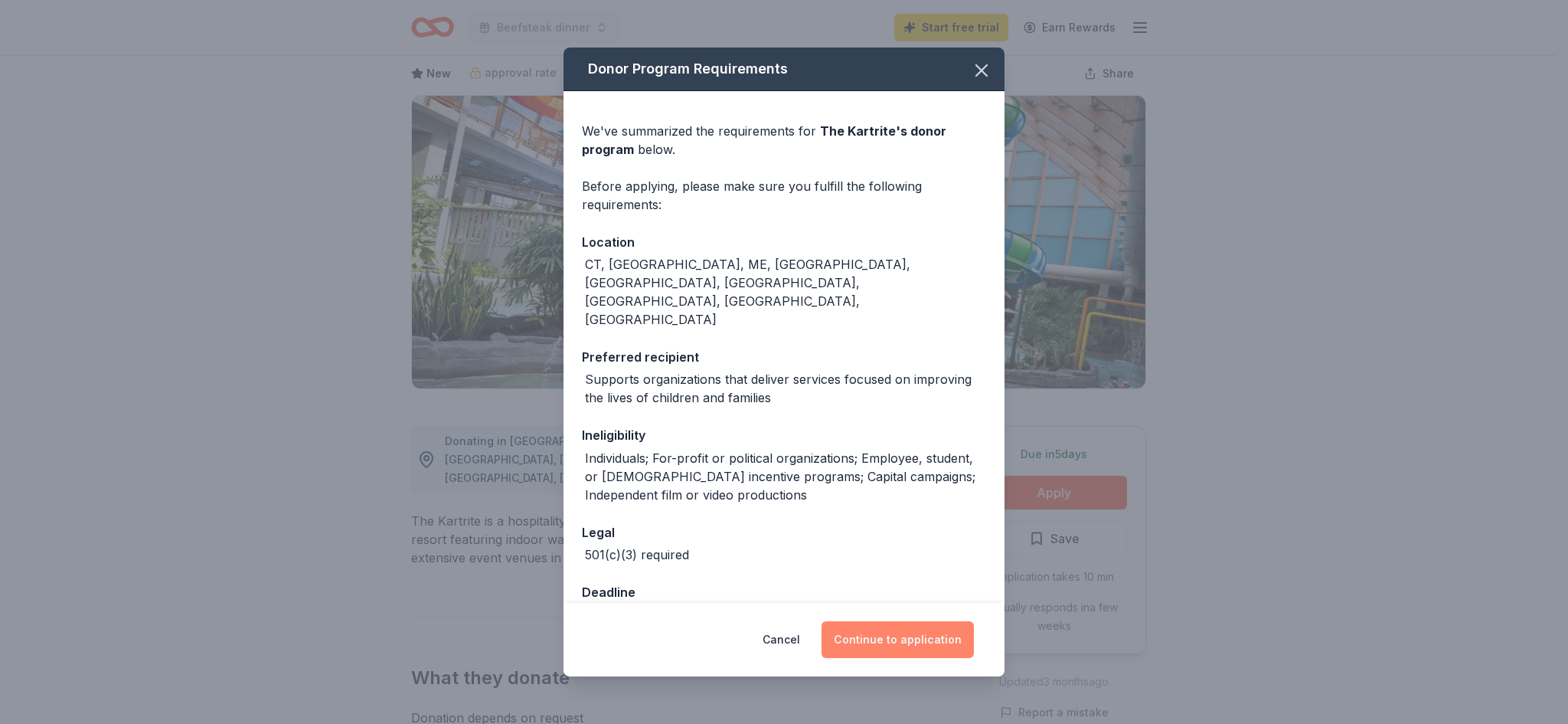
click at [896, 627] on button "Continue to application" at bounding box center [897, 639] width 152 height 36
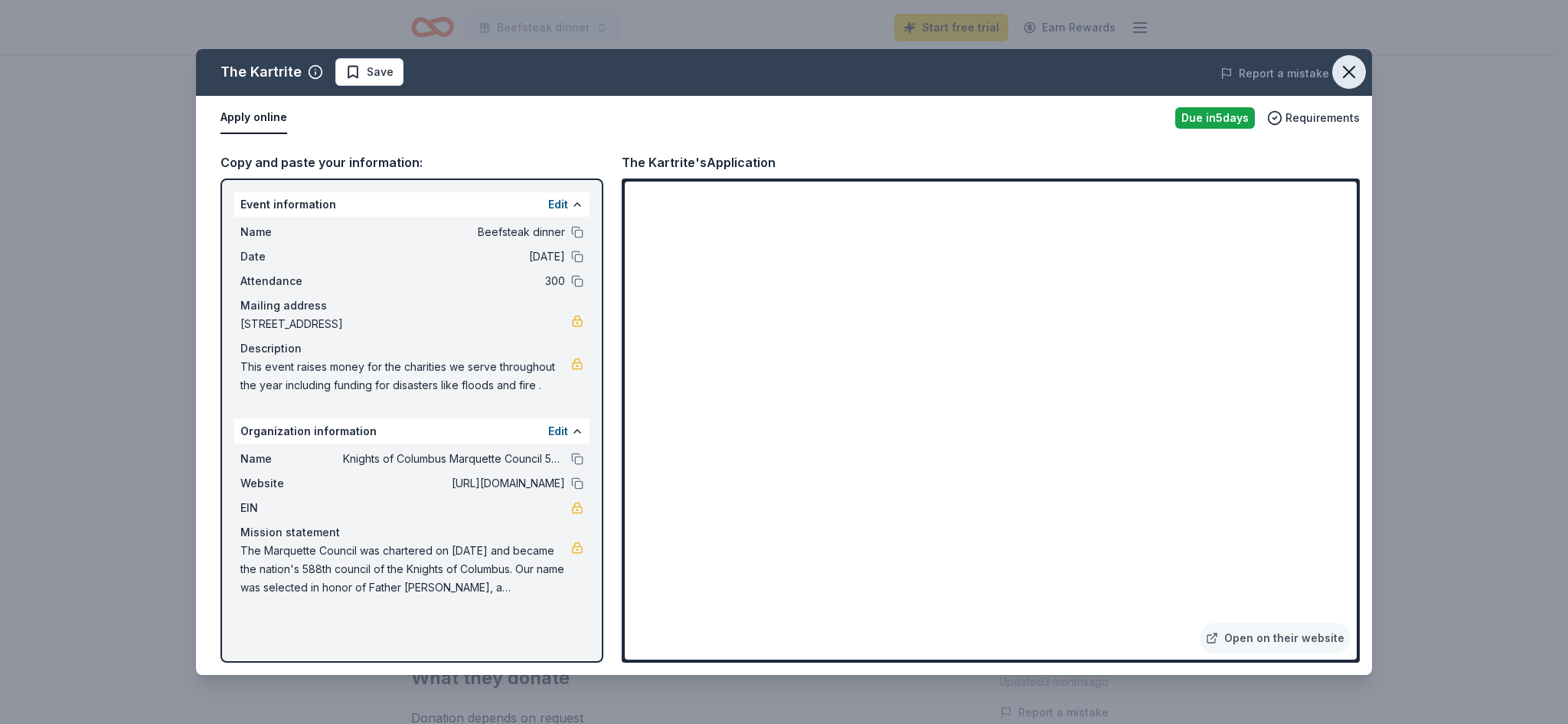
click at [1358, 74] on icon "button" at bounding box center [1349, 72] width 21 height 21
